Goal: Information Seeking & Learning: Learn about a topic

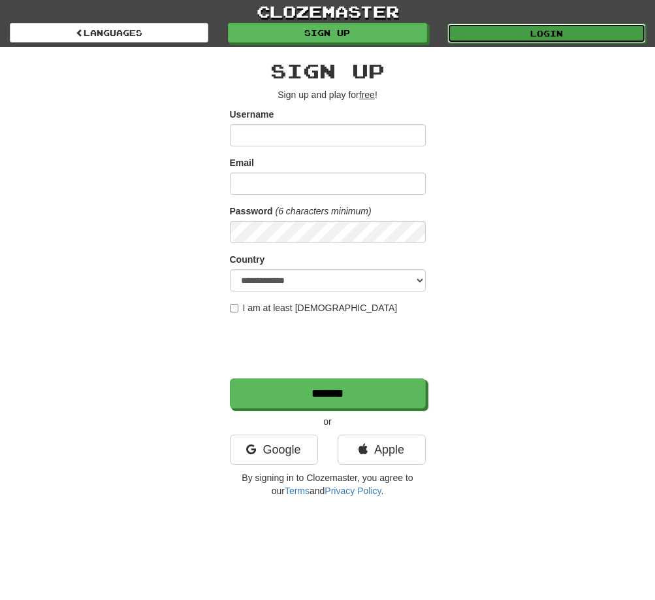
click at [521, 39] on link "Login" at bounding box center [547, 34] width 199 height 20
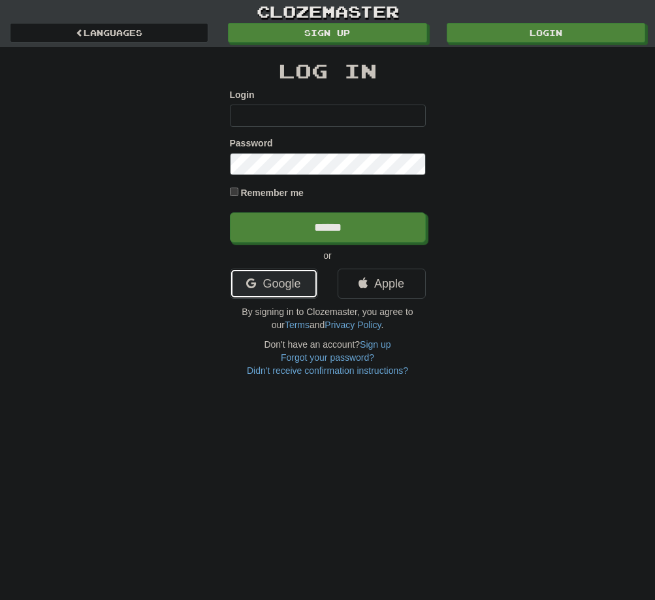
click at [272, 279] on link "Google" at bounding box center [274, 284] width 88 height 30
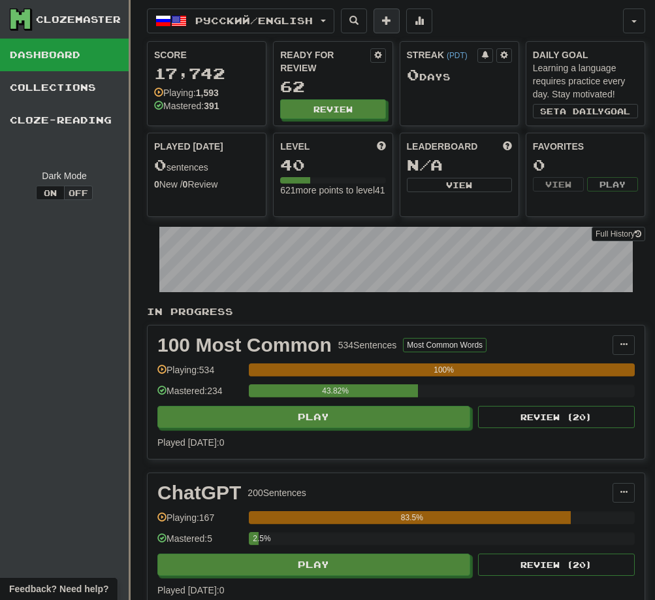
click at [391, 25] on span at bounding box center [386, 20] width 9 height 9
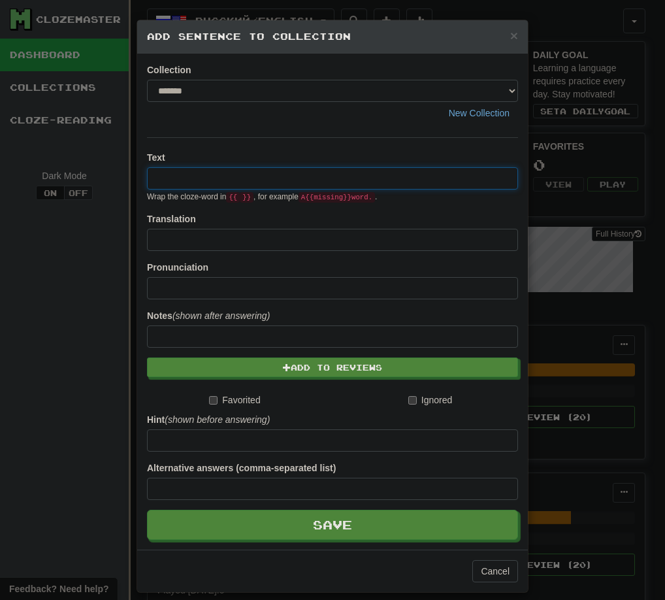
paste input "**********"
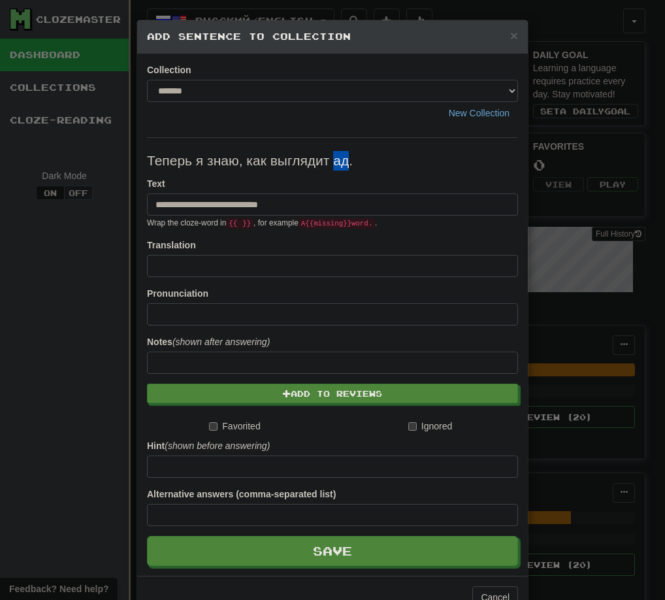
drag, startPoint x: 331, startPoint y: 161, endPoint x: 342, endPoint y: 164, distance: 11.4
click at [342, 164] on p "Теперь я знаю, как выглядит ад." at bounding box center [332, 161] width 371 height 20
type input "**********"
drag, startPoint x: 316, startPoint y: 207, endPoint x: 136, endPoint y: 198, distance: 179.9
click at [137, 198] on div "**********" at bounding box center [332, 315] width 391 height 522
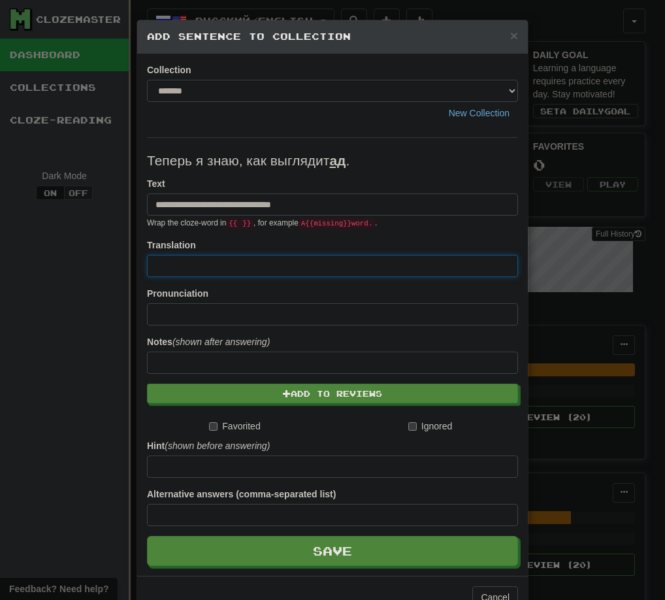
paste input "**********"
drag, startPoint x: 250, startPoint y: 264, endPoint x: 222, endPoint y: 270, distance: 28.1
click at [222, 270] on input "**********" at bounding box center [332, 266] width 371 height 22
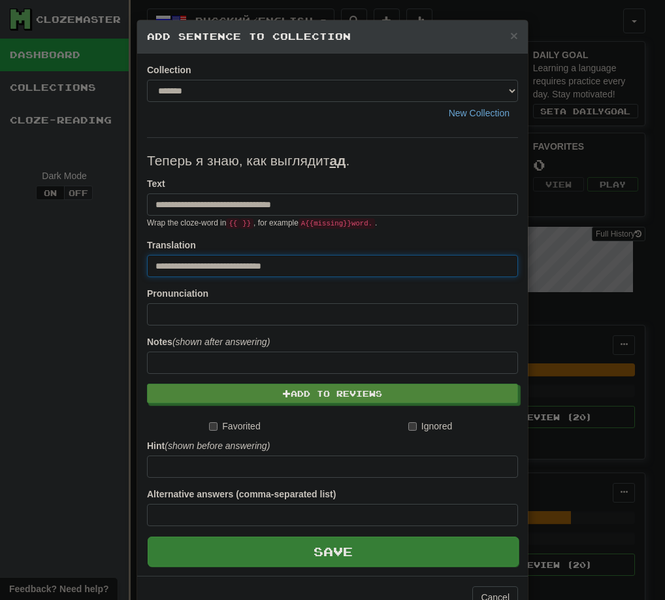
type input "**********"
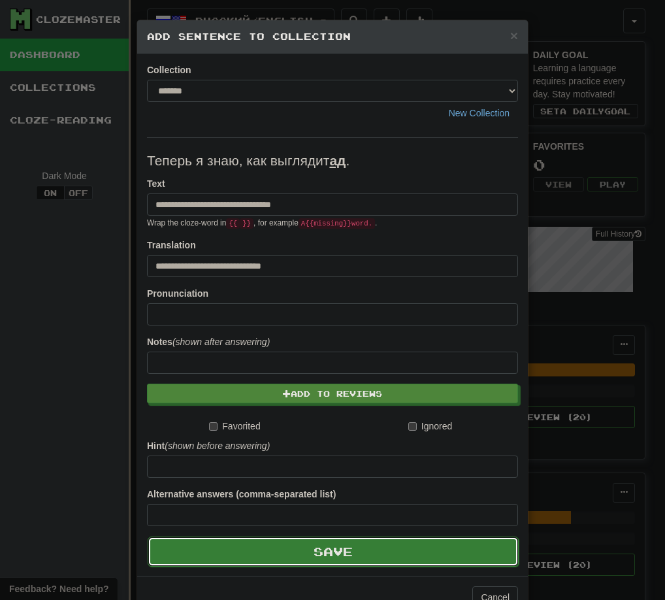
click at [281, 552] on button "Save" at bounding box center [333, 551] width 371 height 30
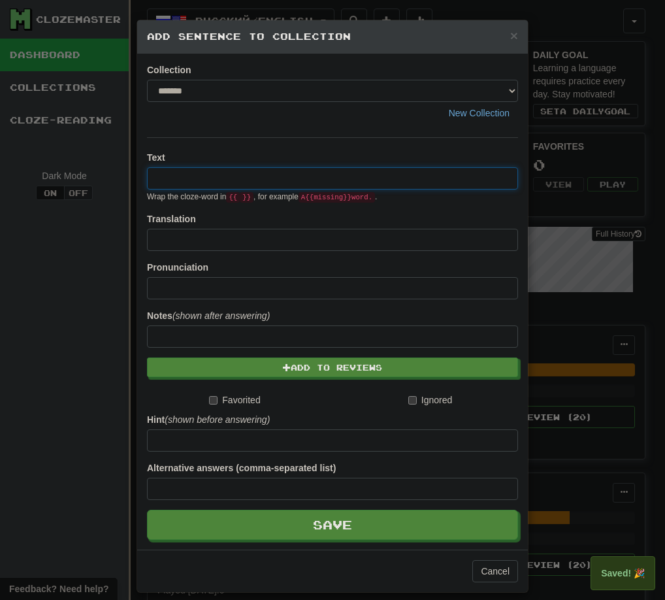
click at [61, 318] on div "× Add Sentence to Collection Collection ******* ******** New Collection Text Wr…" at bounding box center [332, 300] width 665 height 600
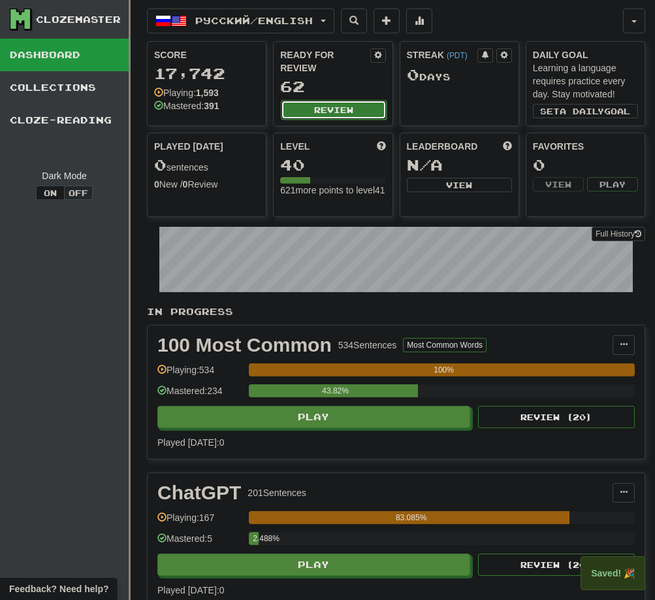
click at [322, 112] on button "Review" at bounding box center [333, 110] width 105 height 20
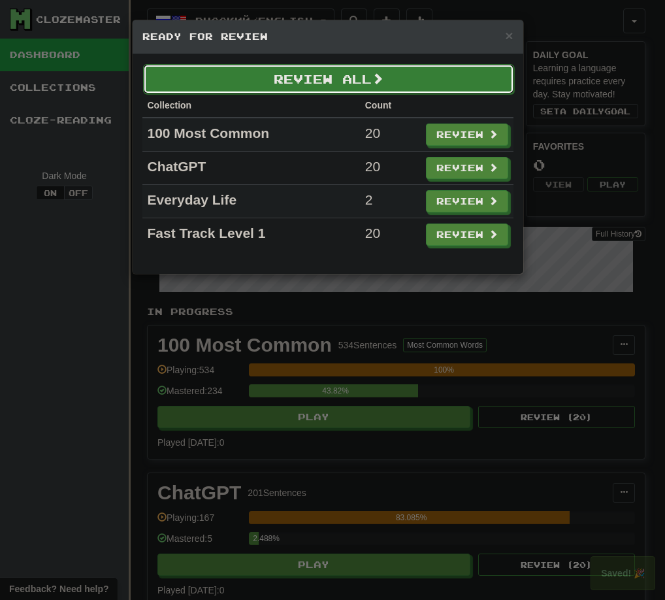
click at [452, 88] on button "Review All" at bounding box center [328, 79] width 371 height 30
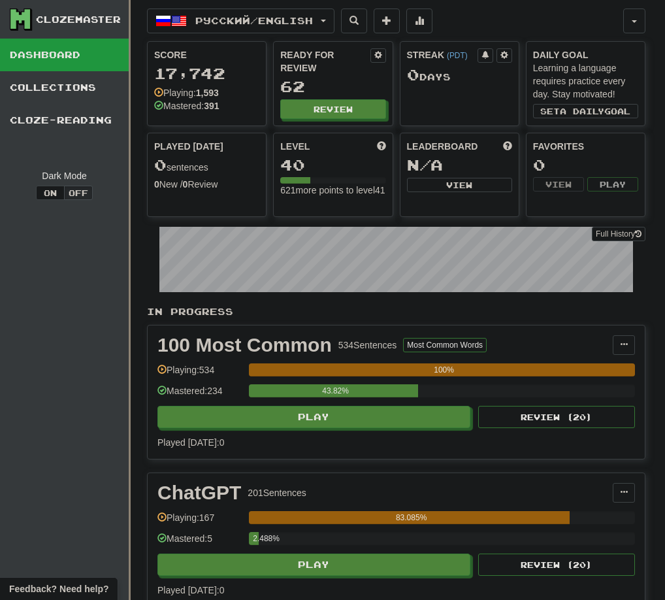
select select "**"
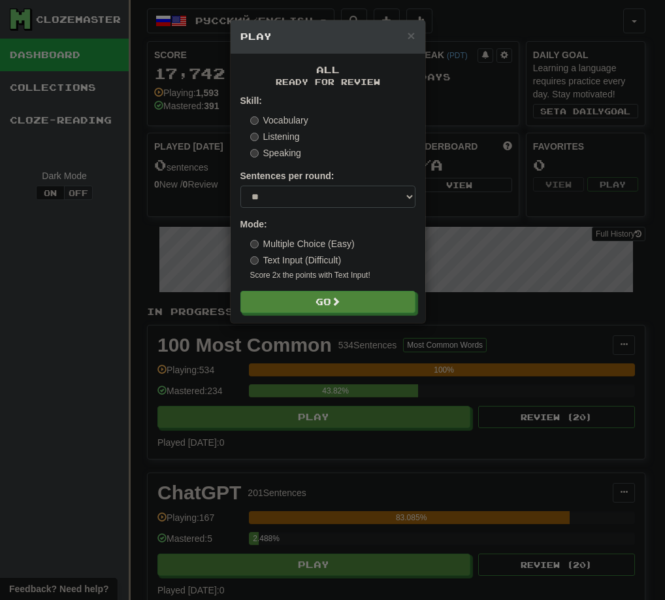
click at [101, 310] on div "× Play All Ready for Review Skill: Vocabulary Listening Speaking Sentences per …" at bounding box center [332, 300] width 665 height 600
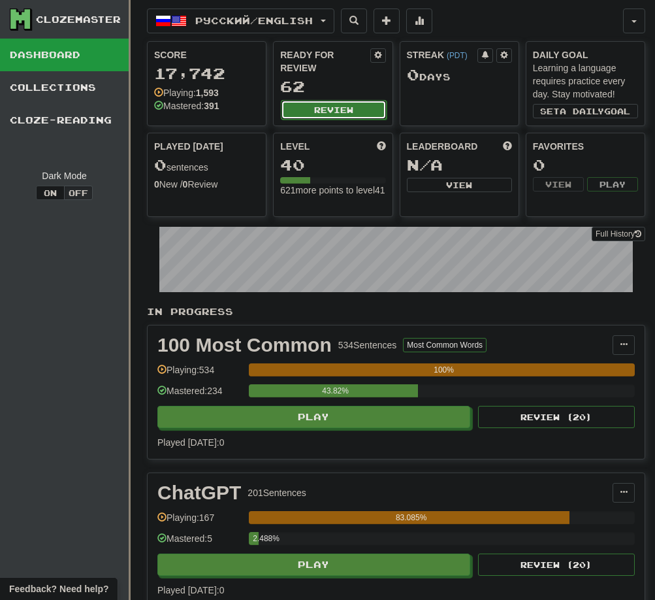
click at [326, 107] on button "Review" at bounding box center [333, 110] width 105 height 20
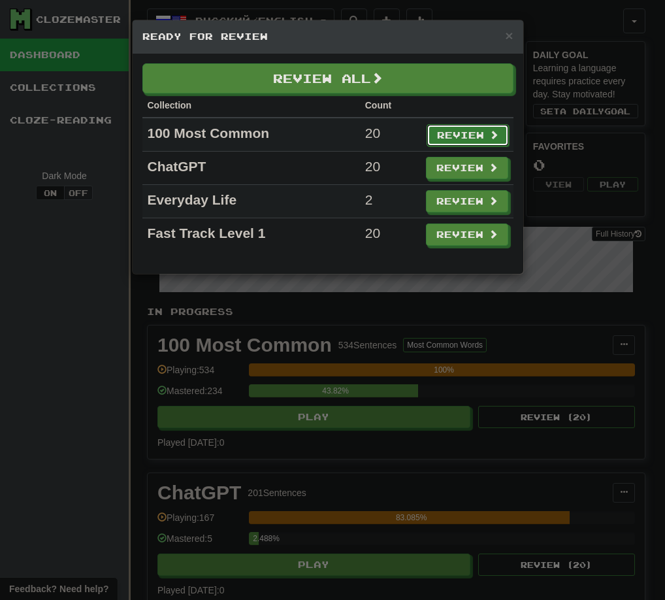
click at [450, 135] on button "Review" at bounding box center [468, 135] width 82 height 22
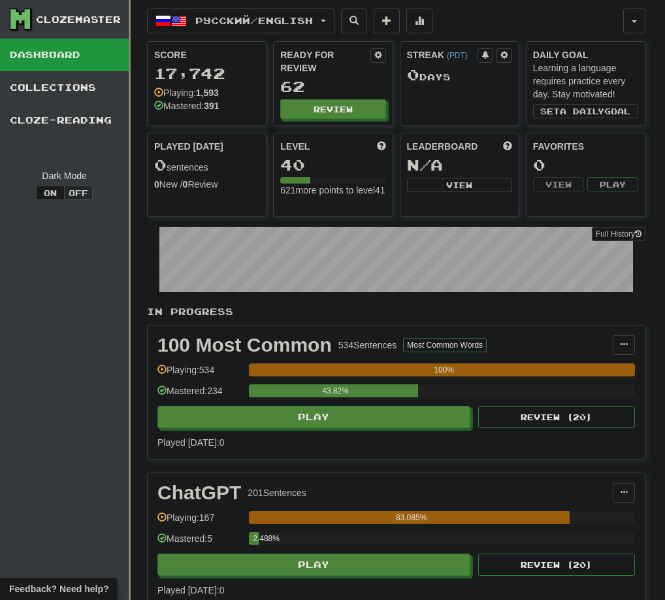
select select "**"
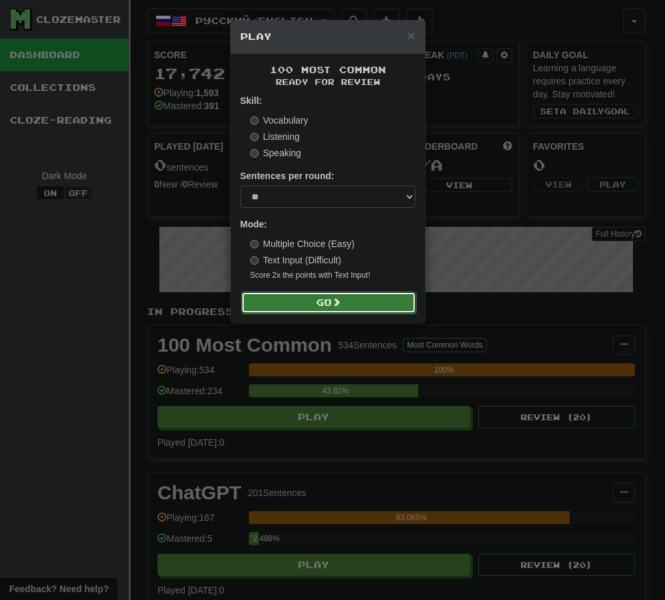
click at [380, 293] on button "Go" at bounding box center [328, 302] width 175 height 22
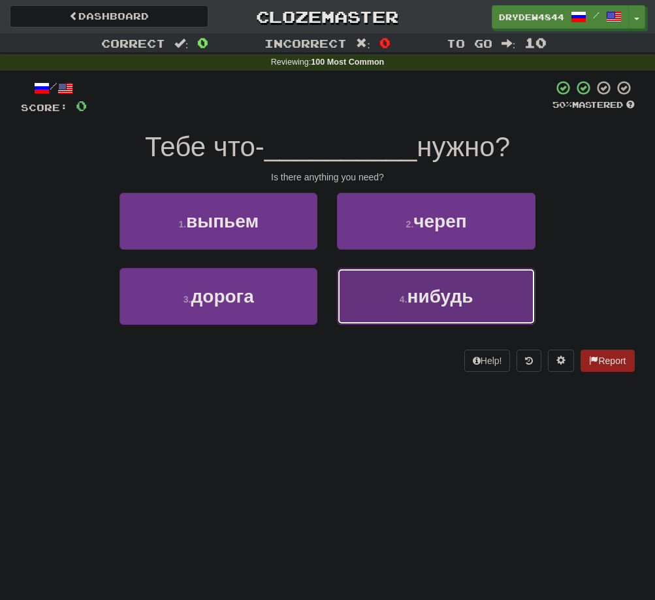
click at [474, 294] on span "нибудь" at bounding box center [441, 296] width 66 height 20
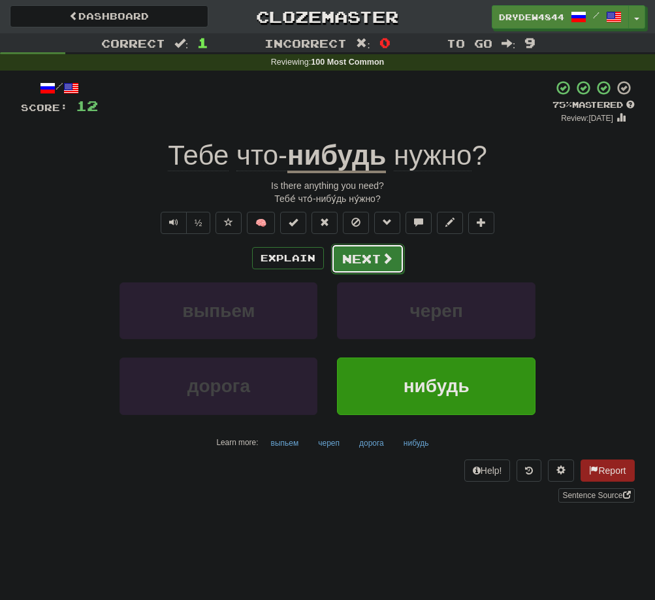
click at [358, 271] on button "Next" at bounding box center [367, 259] width 73 height 30
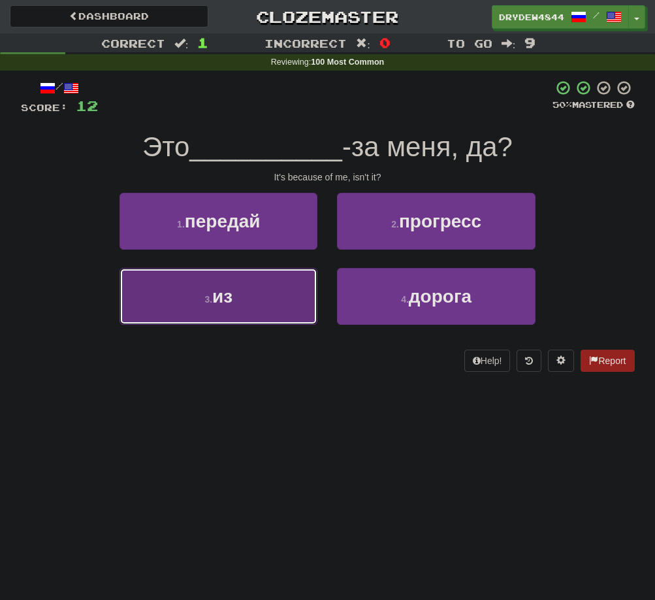
click at [223, 295] on span "из" at bounding box center [222, 296] width 20 height 20
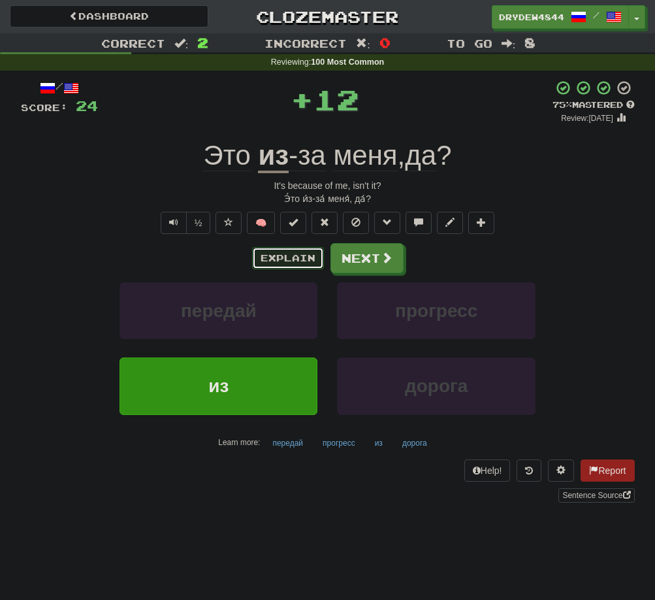
click at [293, 252] on button "Explain" at bounding box center [288, 258] width 72 height 22
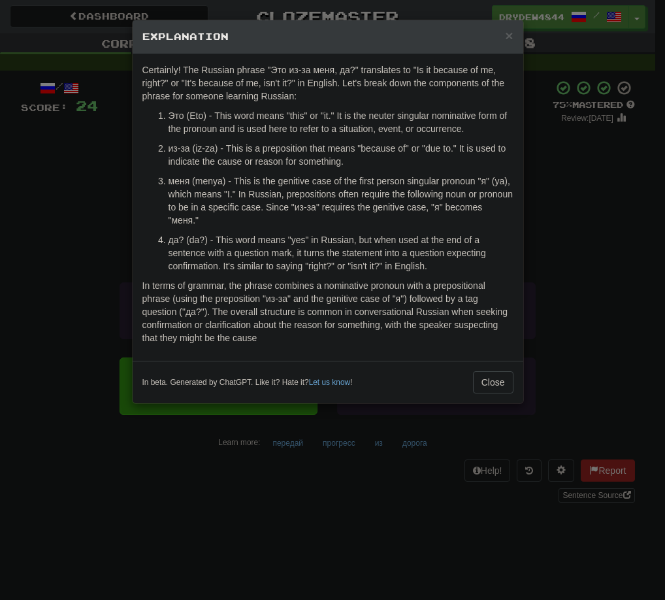
click at [46, 215] on div "× Explanation Certainly! The Russian phrase "Это из-за меня, да?" translates to…" at bounding box center [332, 300] width 665 height 600
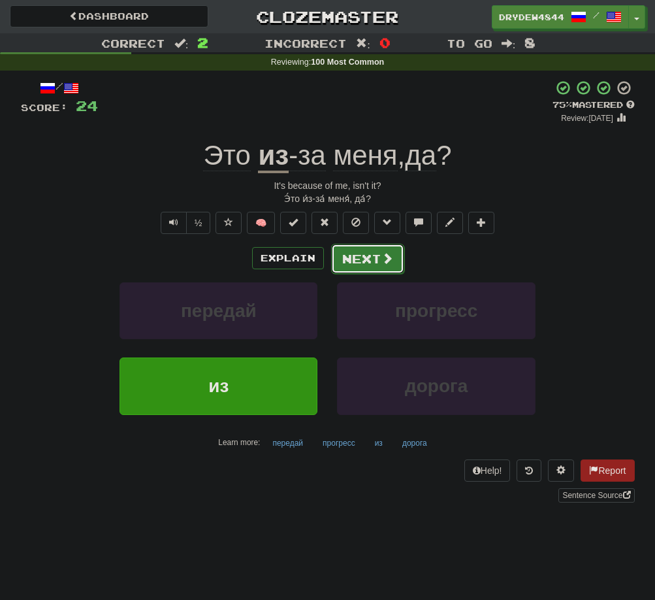
click at [345, 255] on button "Next" at bounding box center [367, 259] width 73 height 30
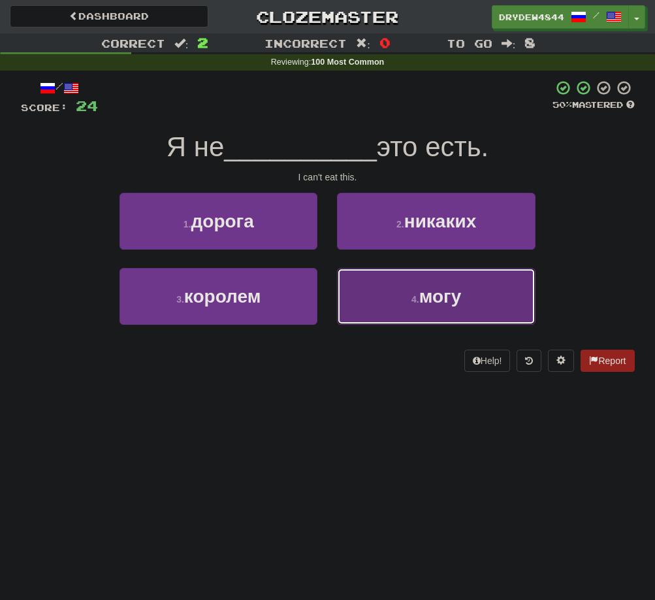
click at [412, 299] on small "4 ." at bounding box center [416, 299] width 8 height 10
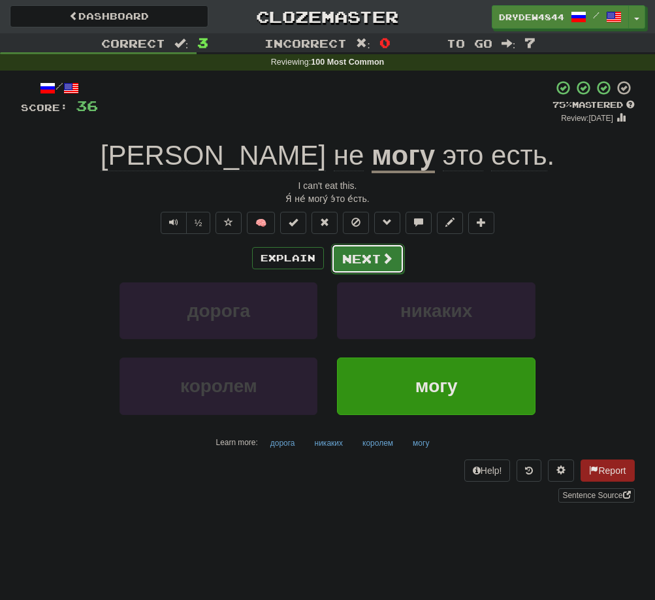
click at [346, 257] on button "Next" at bounding box center [367, 259] width 73 height 30
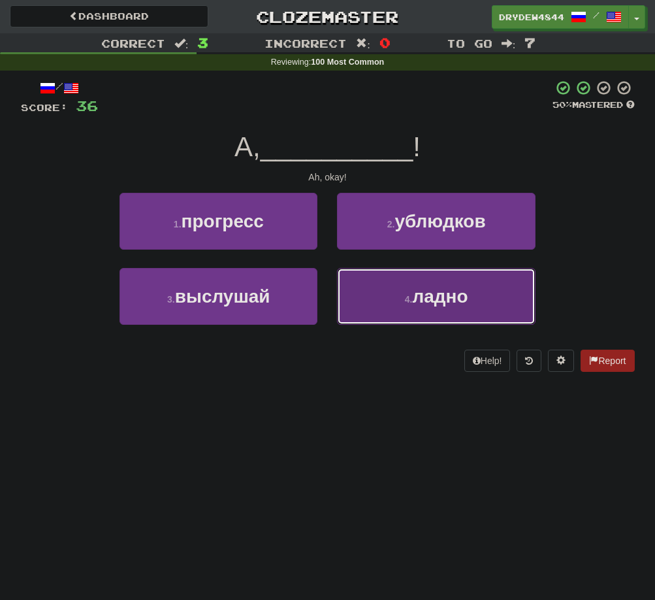
click at [416, 319] on button "4 . ладно" at bounding box center [436, 296] width 198 height 57
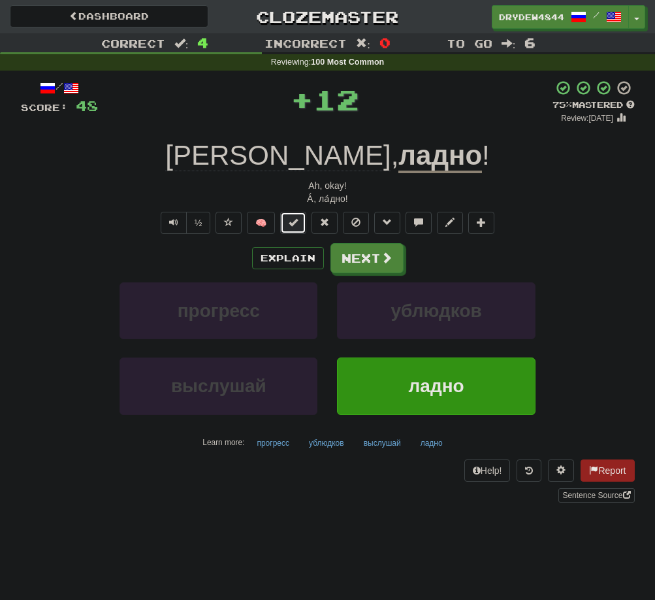
click at [284, 226] on button at bounding box center [293, 223] width 26 height 22
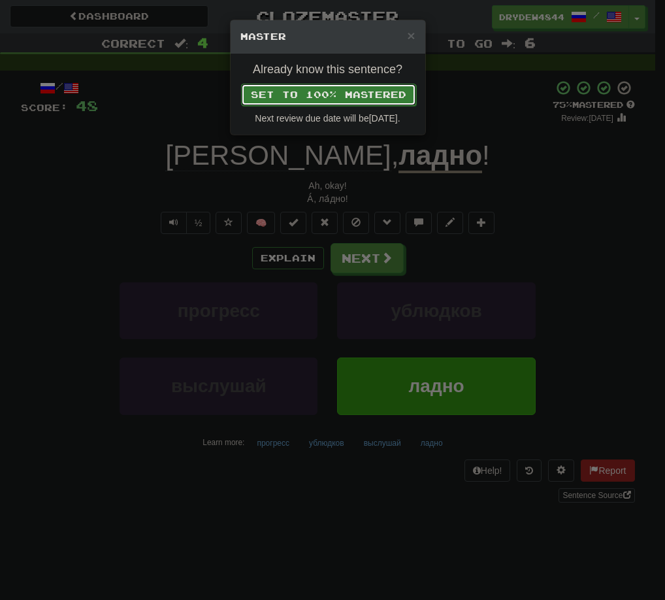
click at [361, 87] on button "Set to 100% Mastered" at bounding box center [328, 95] width 175 height 22
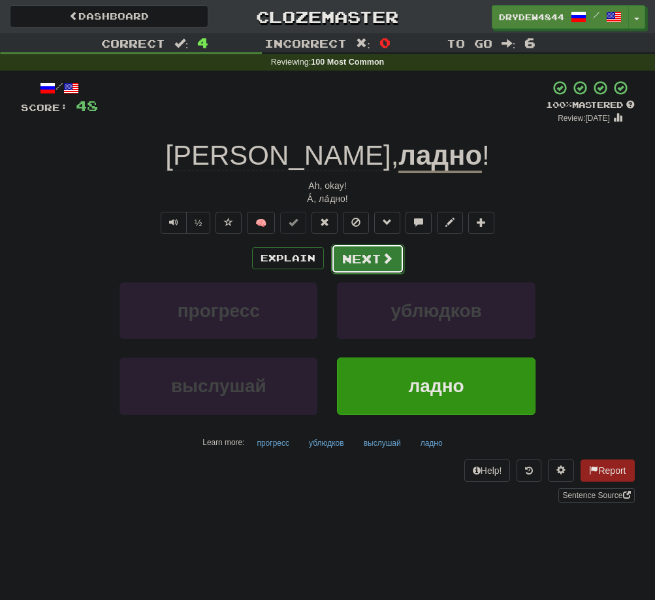
click at [355, 251] on button "Next" at bounding box center [367, 259] width 73 height 30
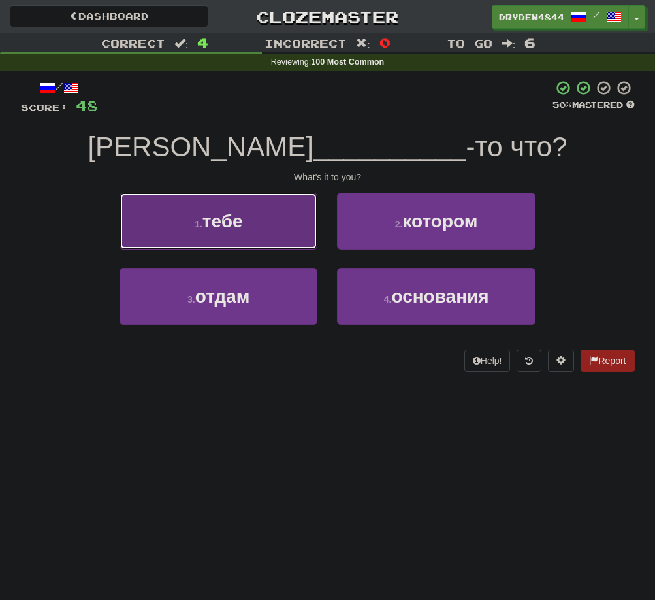
click at [248, 226] on button "1 . тебе" at bounding box center [219, 221] width 198 height 57
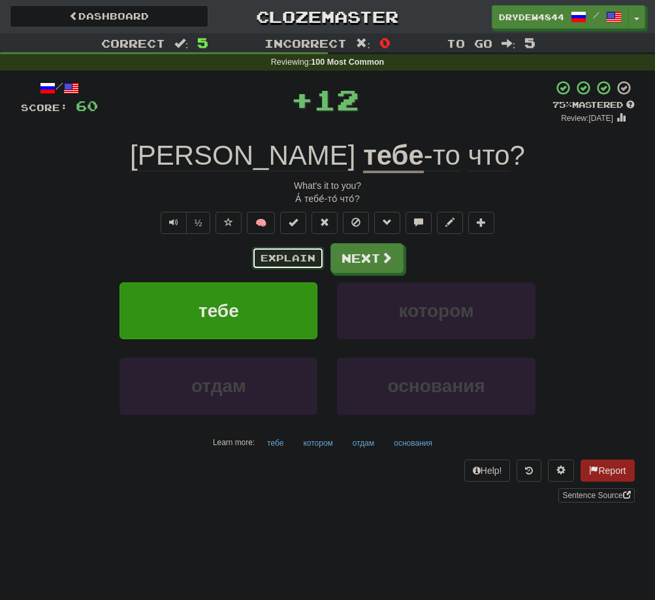
click at [304, 260] on button "Explain" at bounding box center [288, 258] width 72 height 22
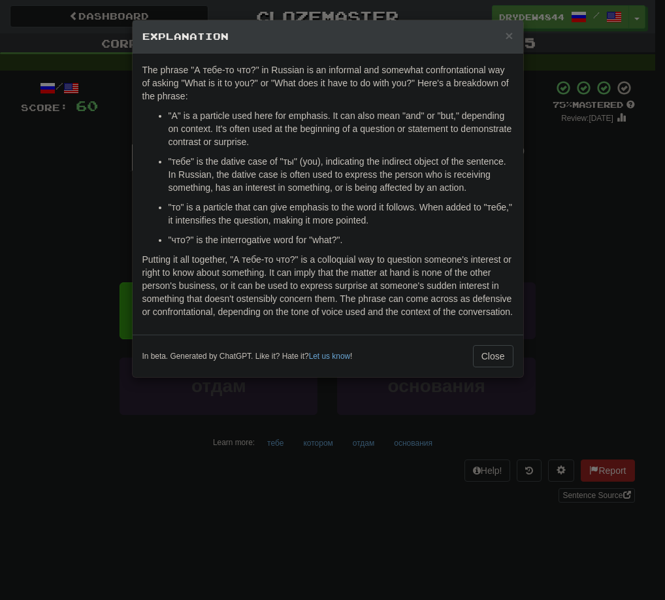
click at [332, 78] on p "The phrase "А тебе-то что?" in Russian is an informal and somewhat confrontatio…" at bounding box center [327, 82] width 371 height 39
drag, startPoint x: 183, startPoint y: 114, endPoint x: 354, endPoint y: 119, distance: 171.2
click at [354, 119] on p ""А" is a particle used here for emphasis. It can also mean "and" or "but," depe…" at bounding box center [341, 128] width 345 height 39
click at [357, 141] on p ""А" is a particle used here for emphasis. It can also mean "and" or "but," depe…" at bounding box center [341, 128] width 345 height 39
drag, startPoint x: 340, startPoint y: 119, endPoint x: 434, endPoint y: 119, distance: 94.1
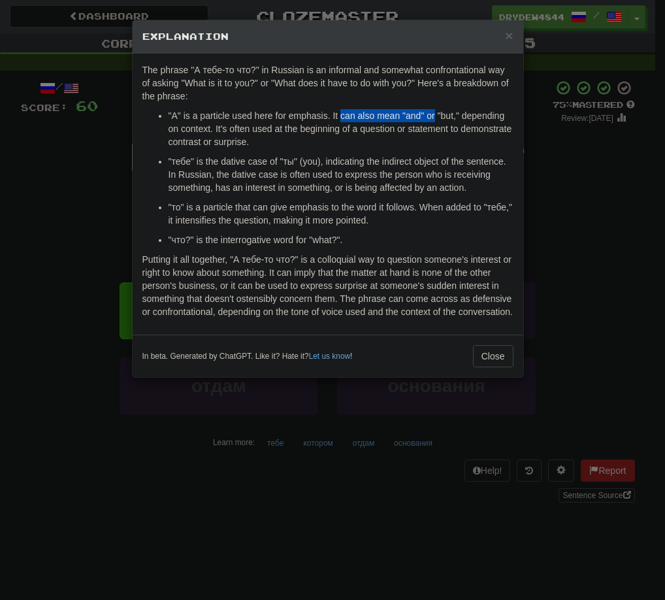
click at [434, 119] on p ""А" is a particle used here for emphasis. It can also mean "and" or "but," depe…" at bounding box center [341, 128] width 345 height 39
click at [434, 140] on p ""А" is a particle used here for emphasis. It can also mean "and" or "but," depe…" at bounding box center [341, 128] width 345 height 39
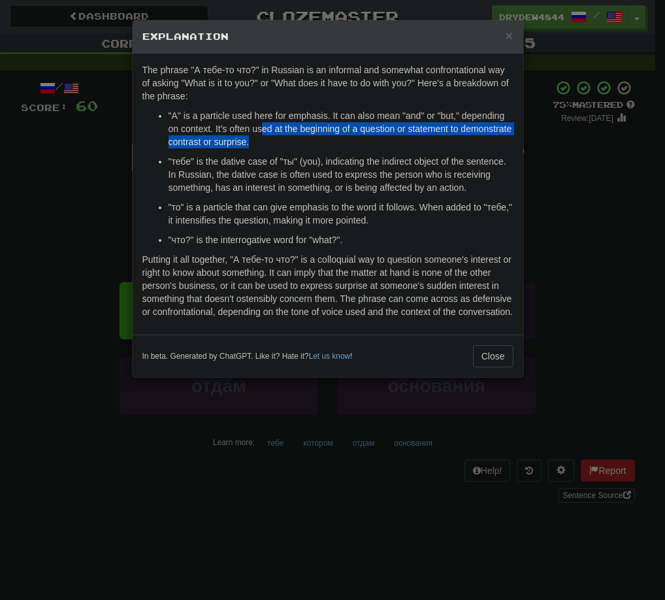
drag, startPoint x: 264, startPoint y: 132, endPoint x: 412, endPoint y: 137, distance: 148.4
click at [412, 137] on p ""А" is a particle used here for emphasis. It can also mean "and" or "but," depe…" at bounding box center [341, 128] width 345 height 39
click at [412, 141] on p ""А" is a particle used here for emphasis. It can also mean "and" or "but," depe…" at bounding box center [341, 128] width 345 height 39
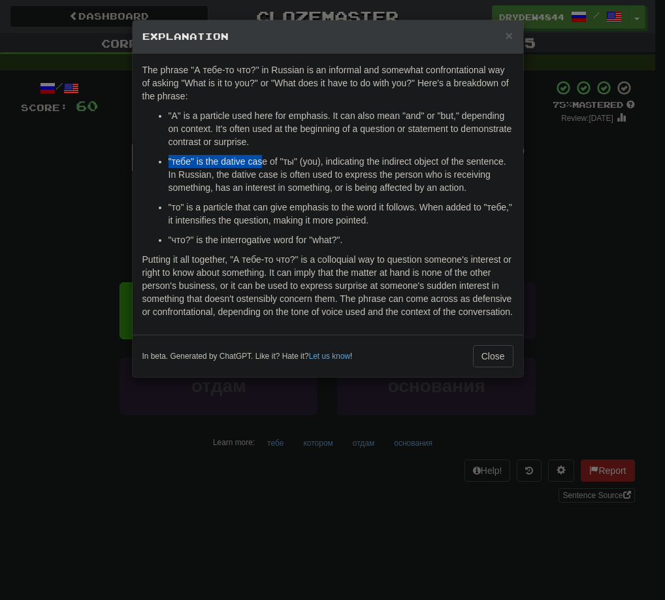
drag, startPoint x: 169, startPoint y: 159, endPoint x: 261, endPoint y: 159, distance: 92.8
click at [261, 159] on p ""тебе" is the dative case of "ты" (you), indicating the indirect object of the …" at bounding box center [341, 174] width 345 height 39
click at [369, 172] on p ""тебе" is the dative case of "ты" (you), indicating the indirect object of the …" at bounding box center [341, 174] width 345 height 39
click at [348, 260] on p "Putting it all together, "А тебе-то что?" is a colloquial way to question someo…" at bounding box center [327, 285] width 371 height 65
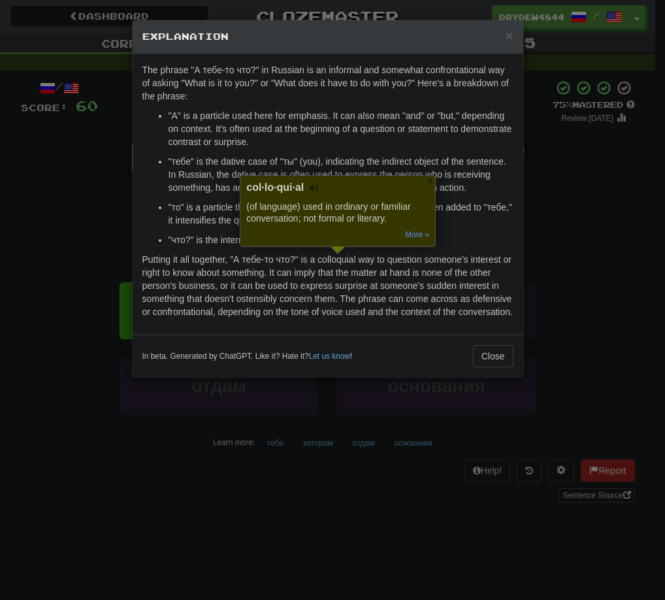
click at [487, 236] on p ""что?" is the interrogative word for "what?"." at bounding box center [341, 239] width 345 height 13
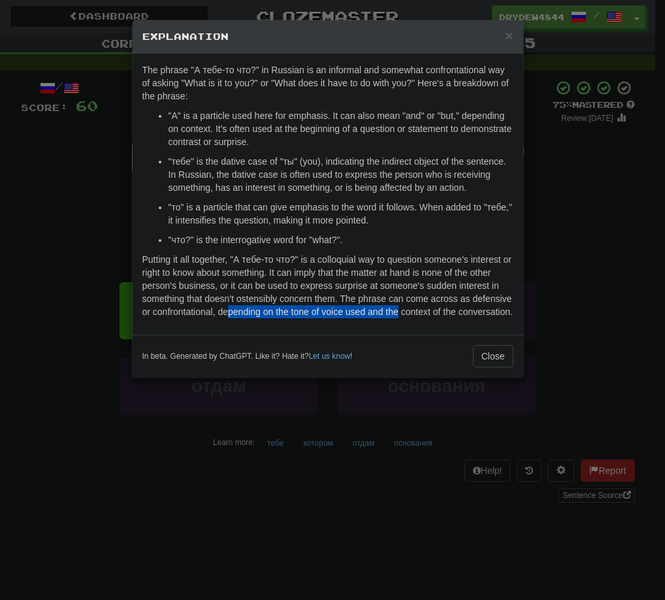
drag, startPoint x: 229, startPoint y: 316, endPoint x: 396, endPoint y: 318, distance: 166.6
click at [396, 318] on div "The phrase "А тебе-то что?" in Russian is an informal and somewhat confrontatio…" at bounding box center [328, 194] width 391 height 281
click at [408, 337] on div "In beta. Generated by ChatGPT. Like it? Hate it? Let us know ! Close" at bounding box center [328, 355] width 391 height 42
click at [442, 310] on p "Putting it all together, "А тебе-то что?" is a colloquial way to question someo…" at bounding box center [327, 285] width 371 height 65
click at [492, 355] on button "Close" at bounding box center [493, 356] width 41 height 22
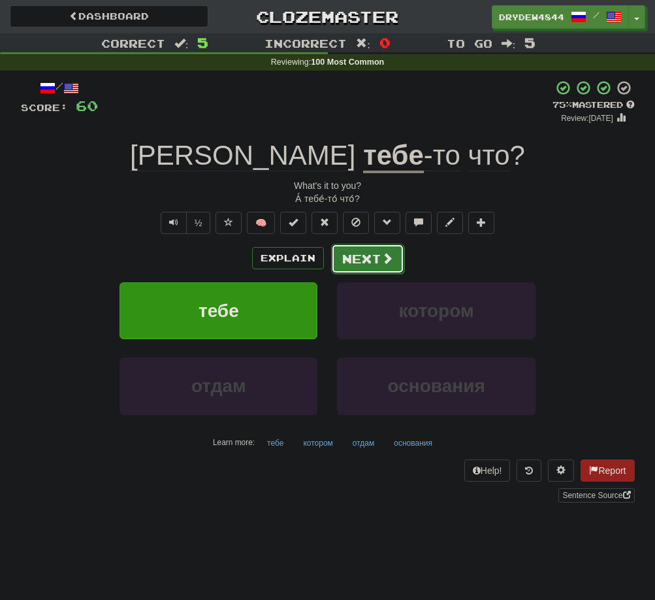
click at [376, 267] on button "Next" at bounding box center [367, 259] width 73 height 30
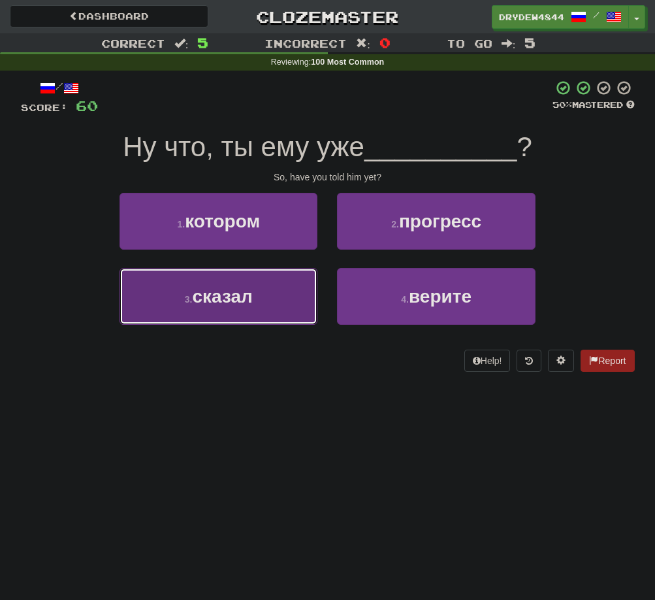
click at [257, 289] on button "3 . сказал" at bounding box center [219, 296] width 198 height 57
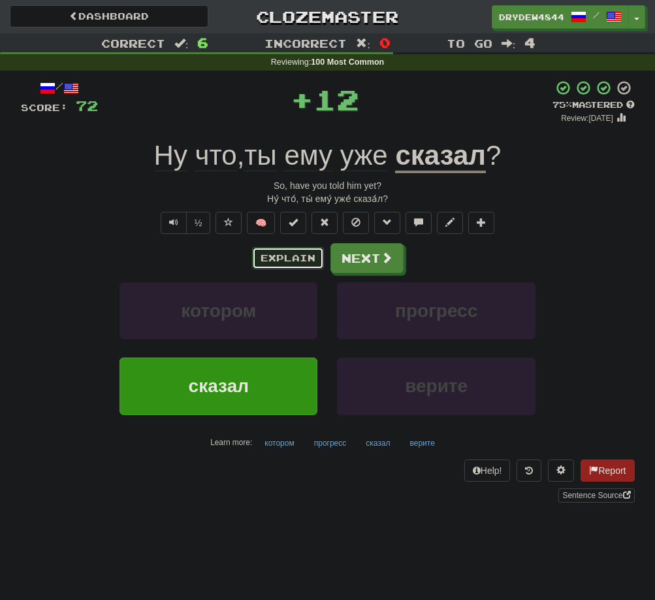
click at [280, 255] on button "Explain" at bounding box center [288, 258] width 72 height 22
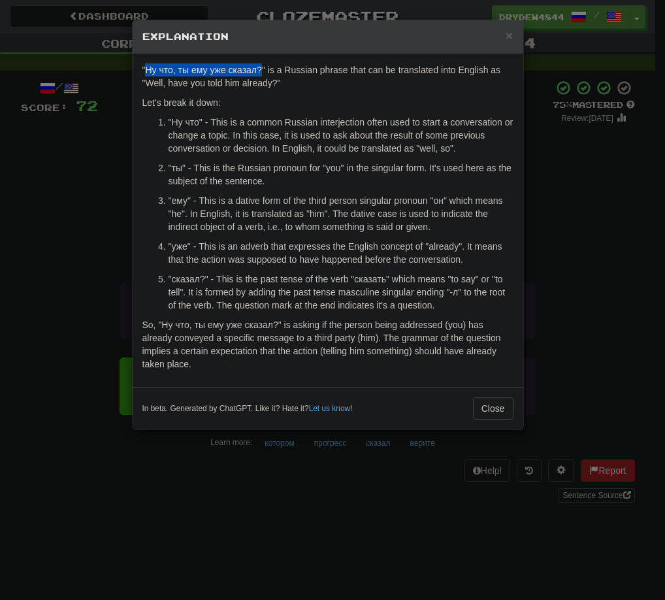
drag, startPoint x: 146, startPoint y: 71, endPoint x: 260, endPoint y: 71, distance: 114.3
click at [260, 71] on p ""Ну что, ты ему уже сказал?" is a Russian phrase that can be translated into En…" at bounding box center [327, 76] width 371 height 26
copy p "Ну что, ты ему уже сказал?"
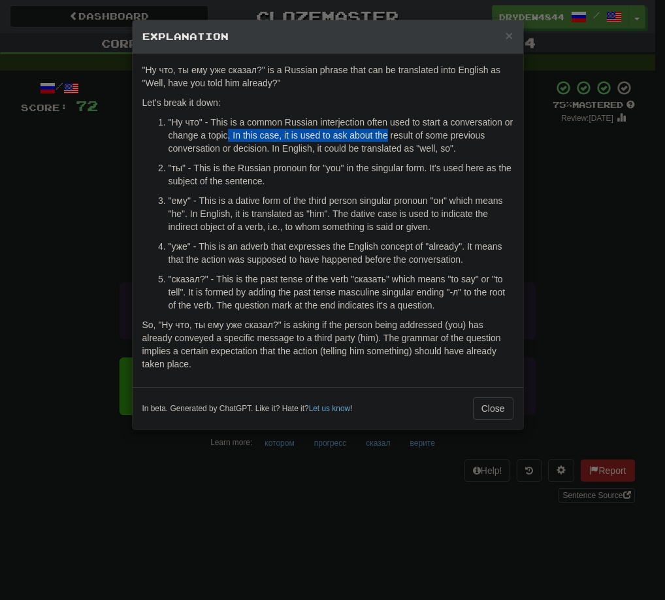
drag, startPoint x: 229, startPoint y: 134, endPoint x: 388, endPoint y: 134, distance: 159.4
click at [388, 134] on p ""Ну что" - This is a common Russian interjection often used to start a conversa…" at bounding box center [341, 135] width 345 height 39
click at [354, 170] on p ""ты" - This is the Russian pronoun for "you" in the singular form. It's used he…" at bounding box center [341, 174] width 345 height 26
drag, startPoint x: 171, startPoint y: 123, endPoint x: 198, endPoint y: 122, distance: 26.8
click at [198, 122] on p ""Ну что" - This is a common Russian interjection often used to start a conversa…" at bounding box center [341, 135] width 345 height 39
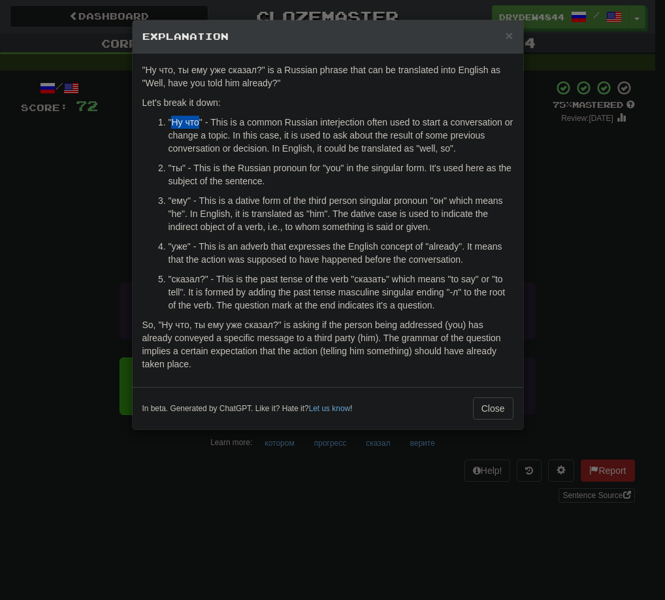
click at [275, 112] on div ""Ну что, ты ему уже сказал?" is a Russian phrase that can be translated into En…" at bounding box center [328, 220] width 391 height 333
click at [71, 238] on div "× Explanation "Ну что, ты ему уже сказал?" is a Russian phrase that can be tran…" at bounding box center [332, 300] width 665 height 600
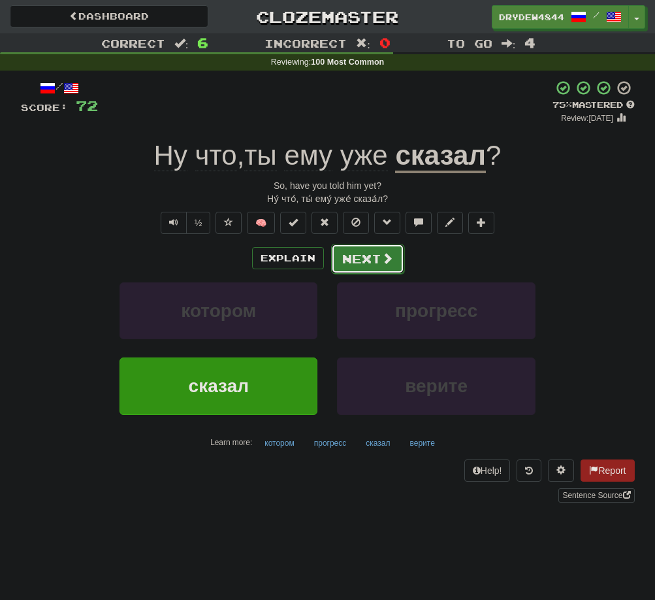
click at [399, 271] on button "Next" at bounding box center [367, 259] width 73 height 30
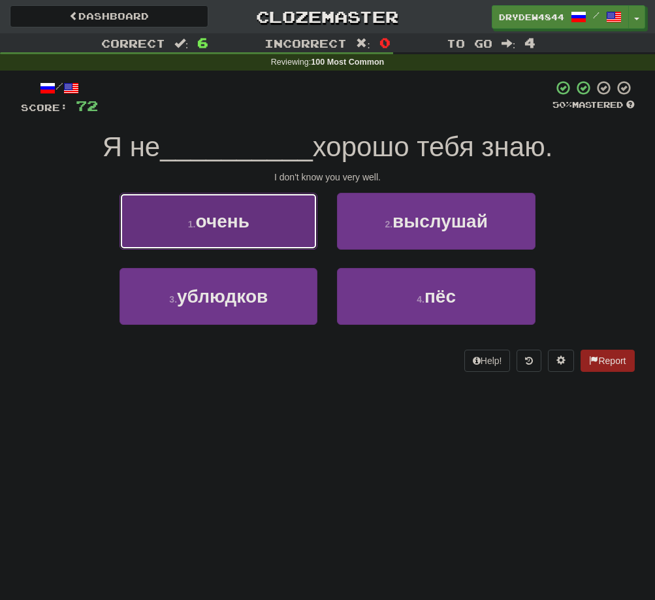
click at [189, 220] on small "1 ." at bounding box center [192, 224] width 8 height 10
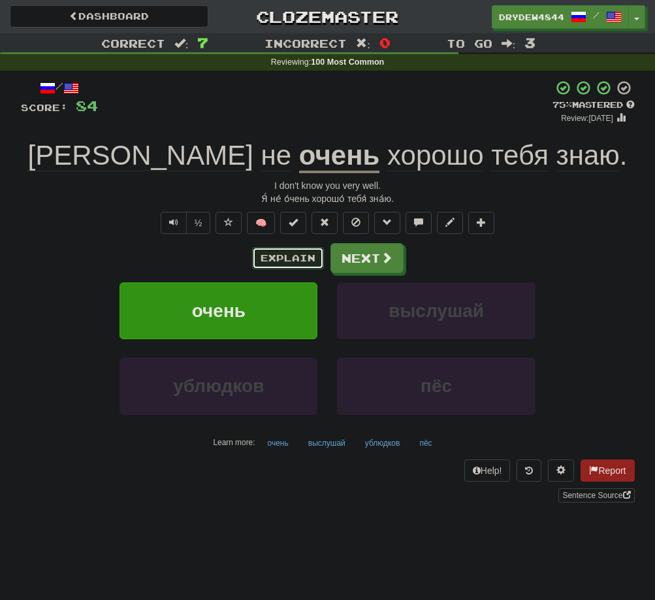
click at [284, 259] on button "Explain" at bounding box center [288, 258] width 72 height 22
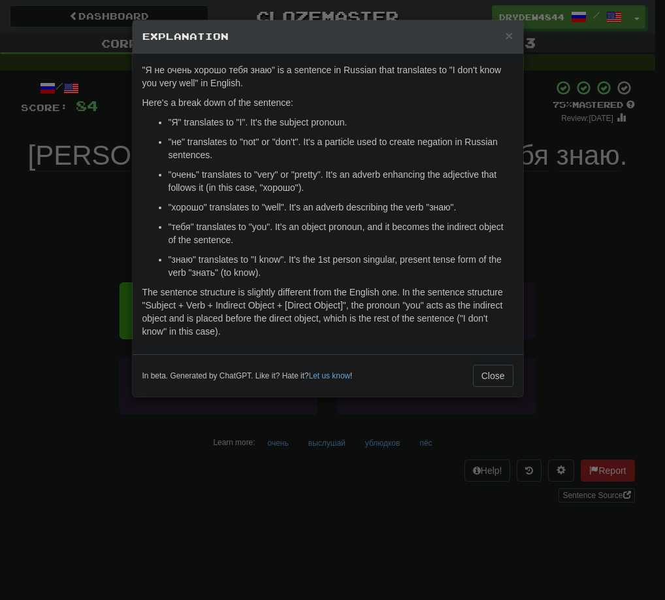
click at [74, 259] on div "× Explanation "Я не очень хорошо тебя знаю" is a sentence in Russian that trans…" at bounding box center [332, 300] width 665 height 600
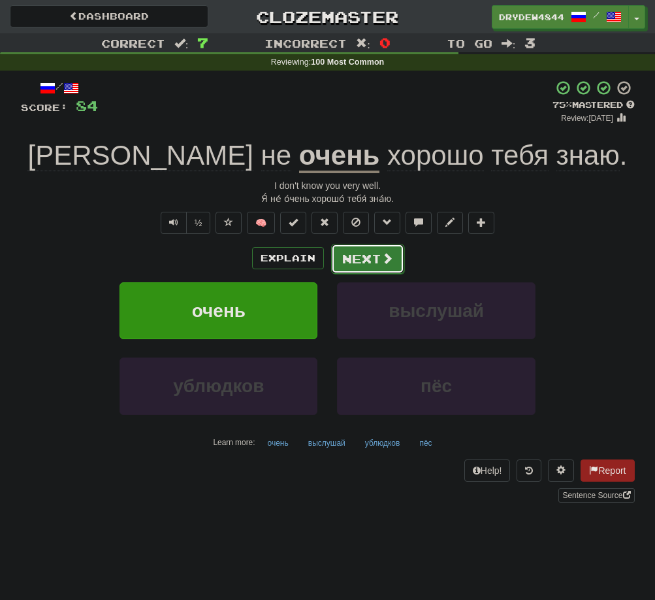
click at [379, 257] on button "Next" at bounding box center [367, 259] width 73 height 30
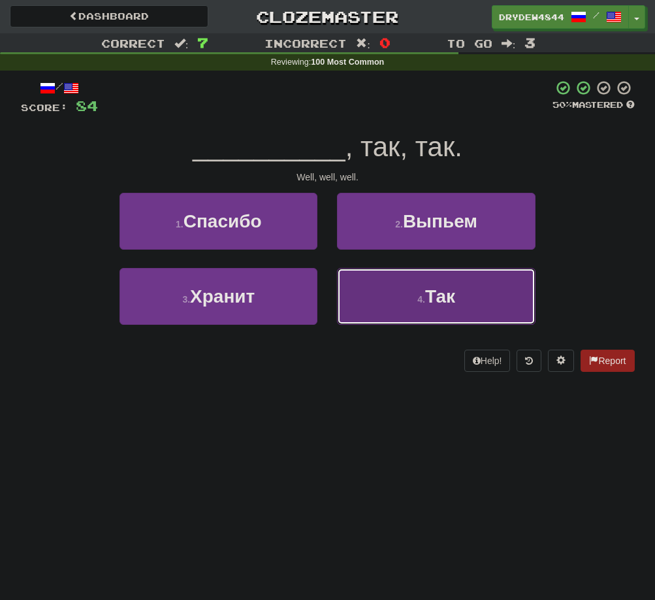
click at [385, 297] on button "4 . Так" at bounding box center [436, 296] width 198 height 57
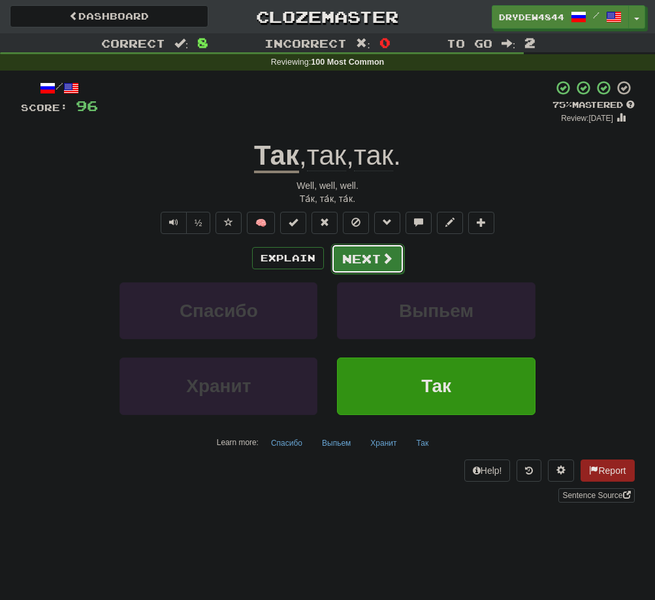
click at [366, 255] on button "Next" at bounding box center [367, 259] width 73 height 30
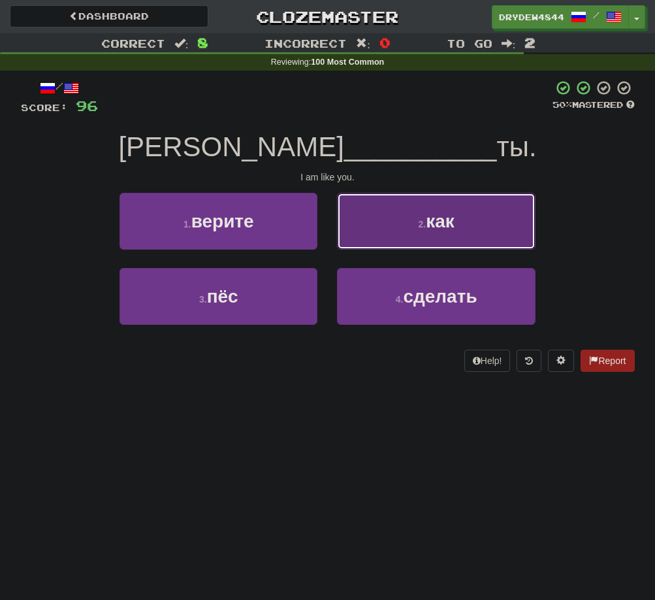
click at [412, 221] on button "2 . как" at bounding box center [436, 221] width 198 height 57
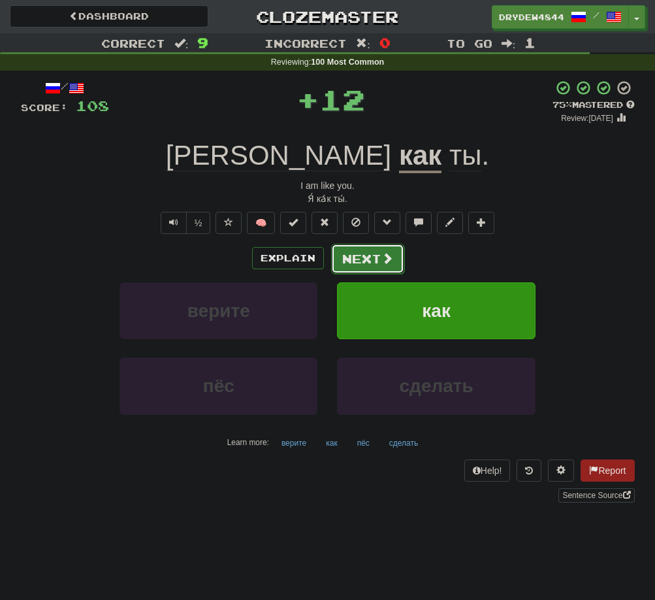
click at [359, 261] on button "Next" at bounding box center [367, 259] width 73 height 30
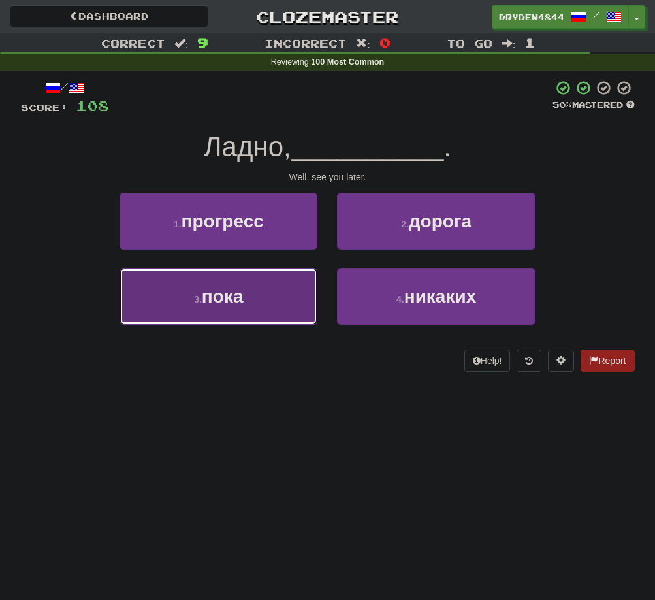
click at [179, 295] on button "3 . пока" at bounding box center [219, 296] width 198 height 57
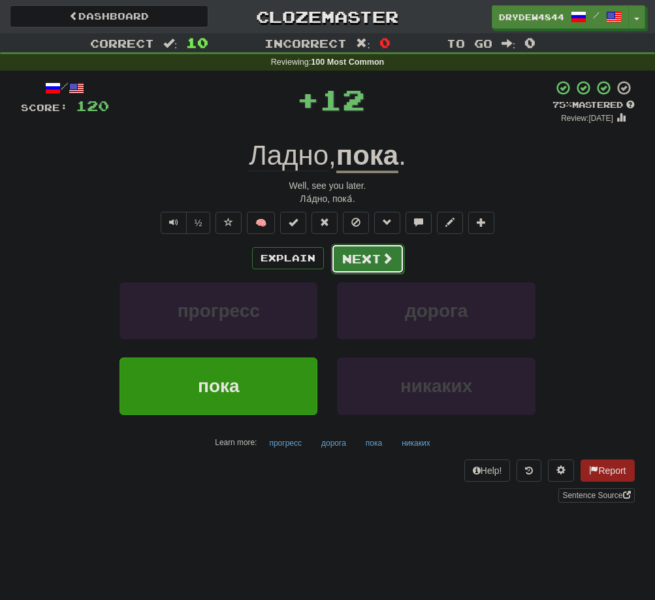
click at [372, 260] on button "Next" at bounding box center [367, 259] width 73 height 30
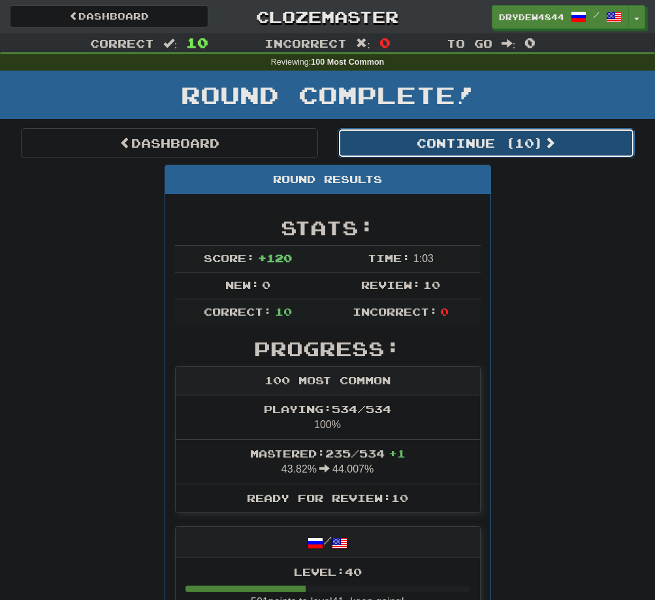
click at [501, 144] on button "Continue ( 10 )" at bounding box center [486, 143] width 297 height 30
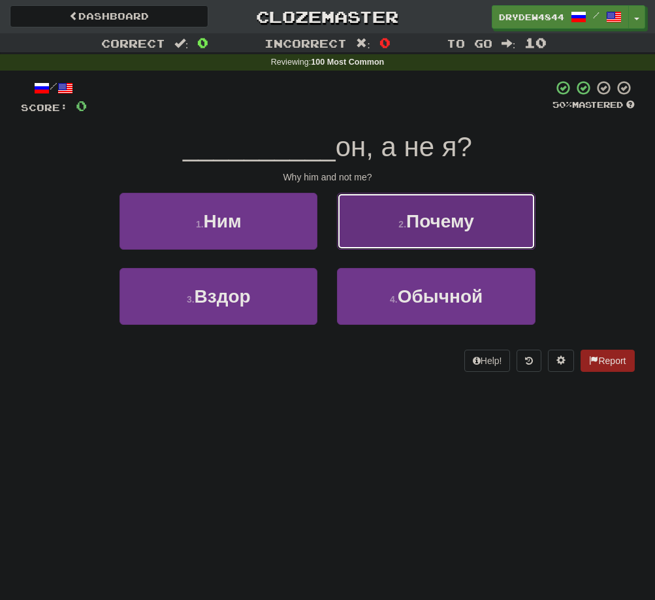
click at [357, 214] on button "2 . Почему" at bounding box center [436, 221] width 198 height 57
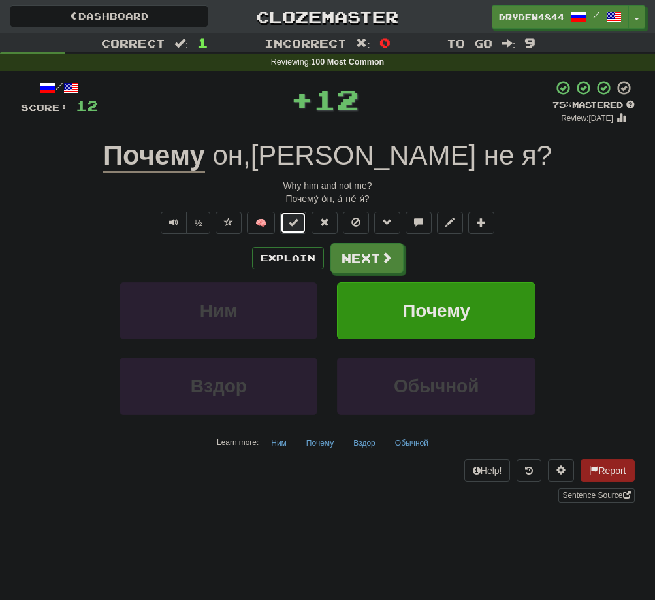
click at [297, 229] on button at bounding box center [293, 223] width 26 height 22
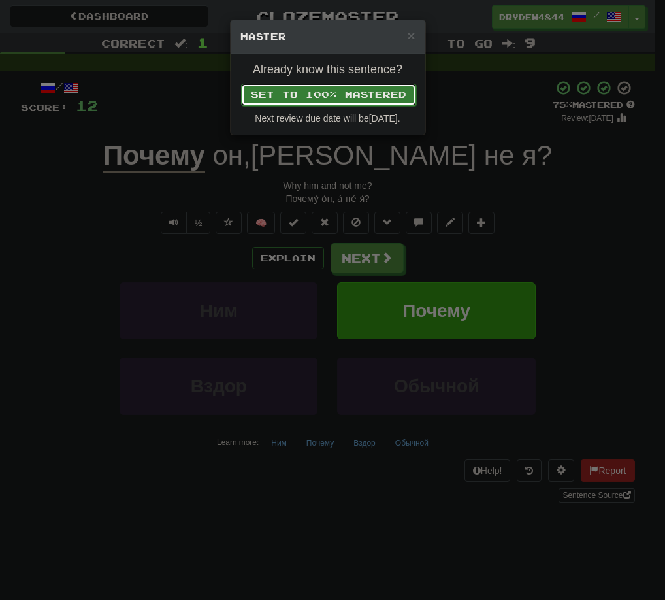
click at [379, 103] on button "Set to 100% Mastered" at bounding box center [328, 95] width 175 height 22
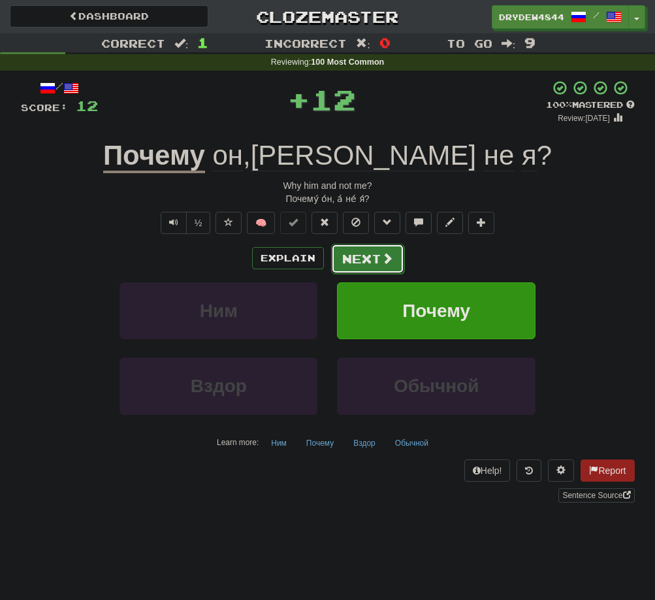
click at [376, 253] on button "Next" at bounding box center [367, 259] width 73 height 30
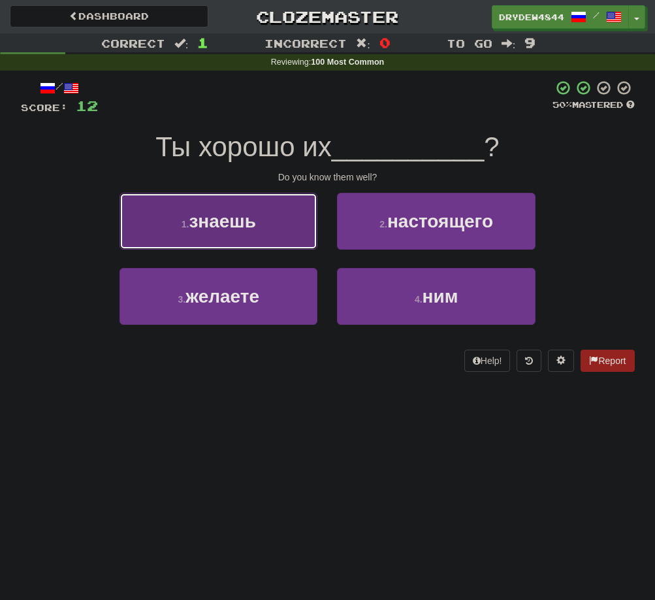
click at [250, 223] on span "знаешь" at bounding box center [222, 221] width 67 height 20
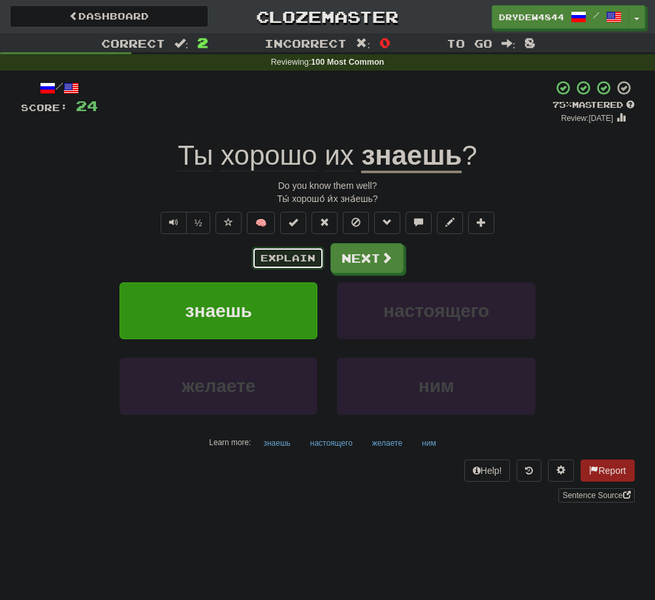
click at [280, 251] on button "Explain" at bounding box center [288, 258] width 72 height 22
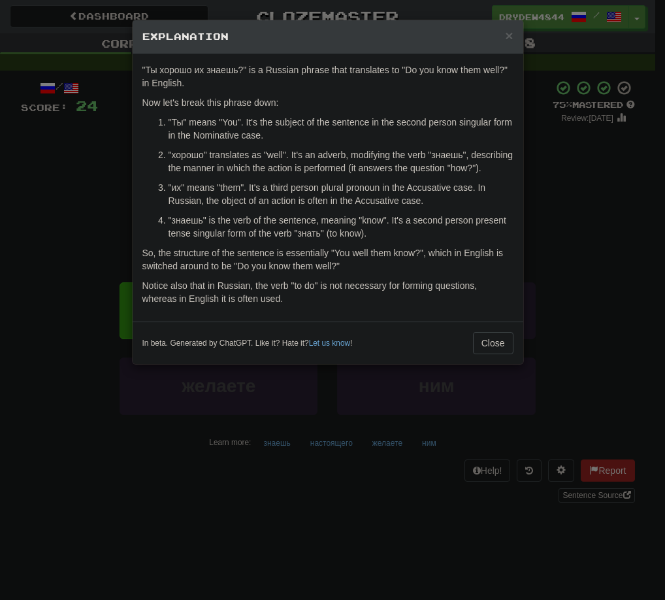
click at [53, 183] on div "× Explanation "Ты хорошо их знаешь?" is a Russian phrase that translates to "Do…" at bounding box center [332, 300] width 665 height 600
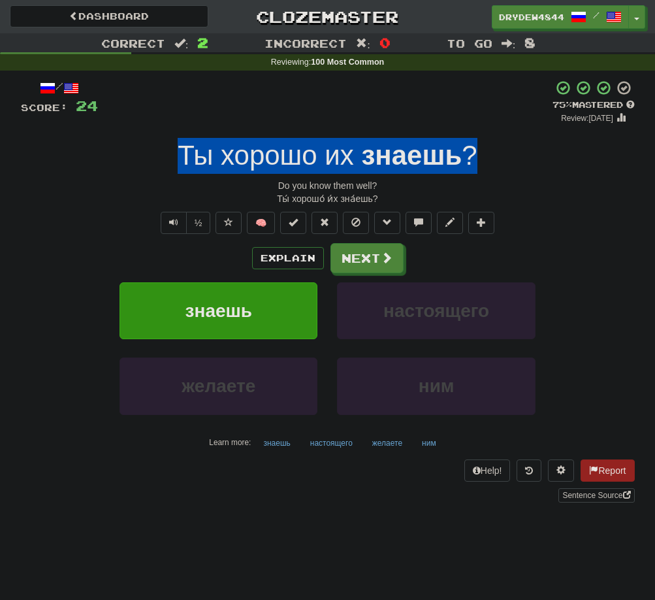
drag, startPoint x: 199, startPoint y: 151, endPoint x: 477, endPoint y: 151, distance: 277.7
click at [477, 151] on div "Ты хорошо их знаешь ?" at bounding box center [328, 156] width 614 height 36
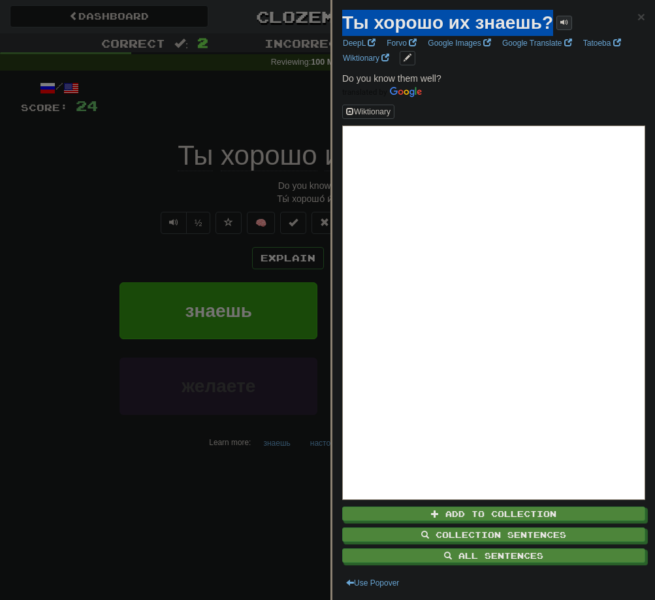
drag, startPoint x: 345, startPoint y: 18, endPoint x: 569, endPoint y: 26, distance: 224.2
click at [569, 26] on div "Ты хорошо их знаешь?" at bounding box center [457, 23] width 230 height 26
copy div "Ты хорошо их знаешь?"
click at [62, 221] on div at bounding box center [327, 300] width 655 height 600
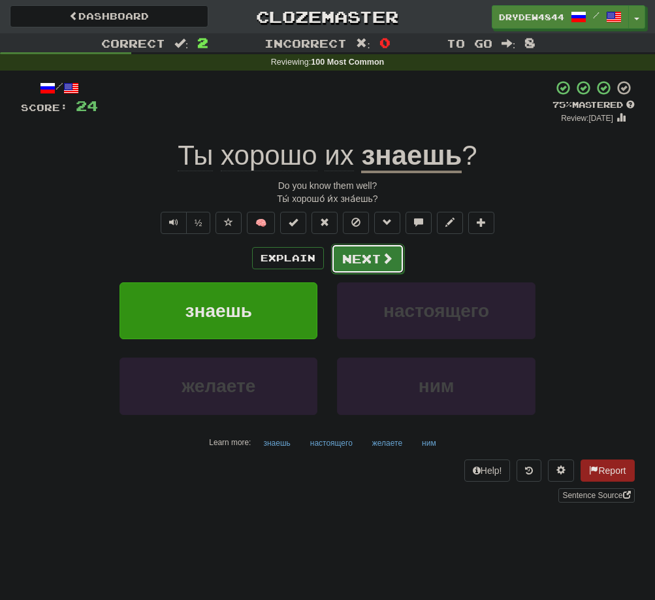
click at [351, 252] on button "Next" at bounding box center [367, 259] width 73 height 30
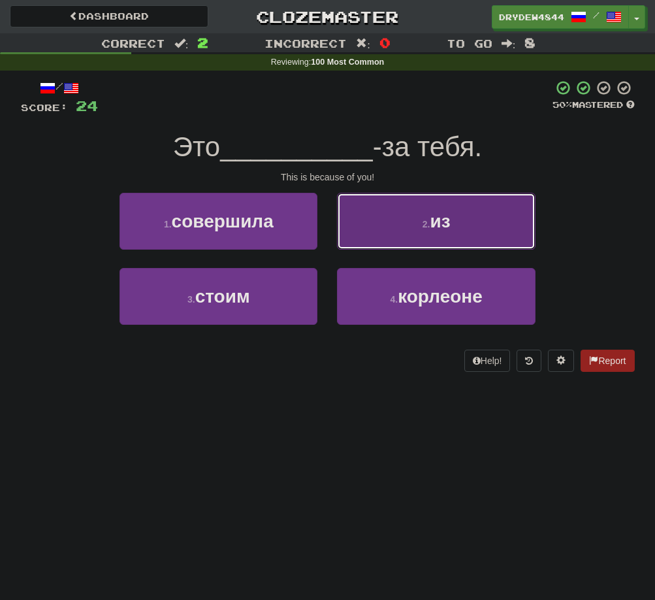
click at [400, 241] on button "2 . из" at bounding box center [436, 221] width 198 height 57
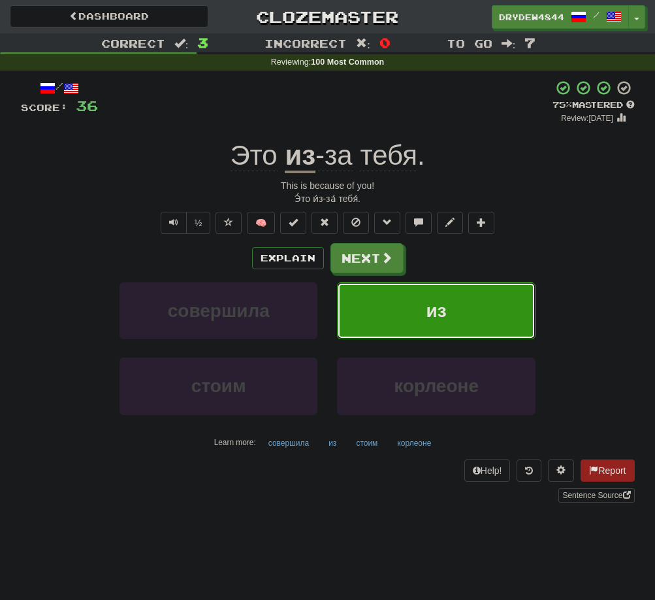
drag, startPoint x: 220, startPoint y: 126, endPoint x: 414, endPoint y: 152, distance: 195.0
click at [414, 152] on div "/ Score: 36 + 12 75 % Mastered Review: 2025-09-17 Это из -за тебя . This is bec…" at bounding box center [328, 291] width 614 height 423
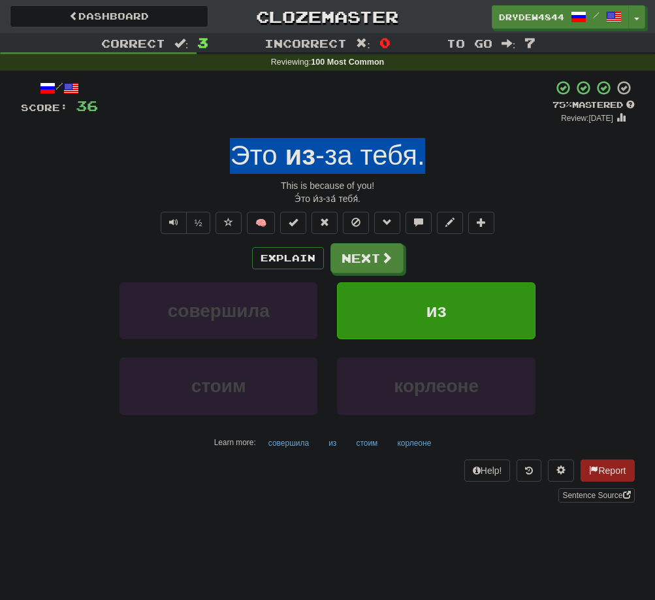
drag, startPoint x: 235, startPoint y: 152, endPoint x: 457, endPoint y: 159, distance: 221.6
click at [457, 159] on div "Это из -за тебя ." at bounding box center [328, 156] width 614 height 36
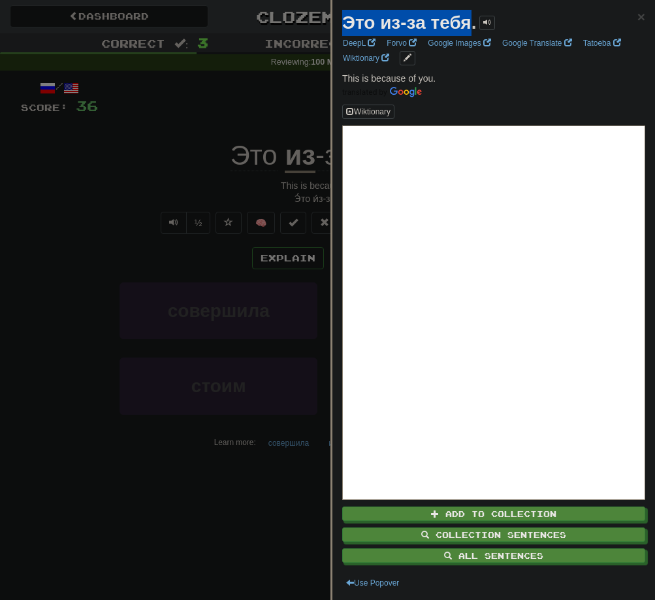
drag, startPoint x: 345, startPoint y: 16, endPoint x: 467, endPoint y: 25, distance: 122.5
click at [467, 25] on strong "Это из-за тебя." at bounding box center [409, 22] width 134 height 20
copy strong "Это из-за тебя"
click at [90, 242] on div at bounding box center [327, 300] width 655 height 600
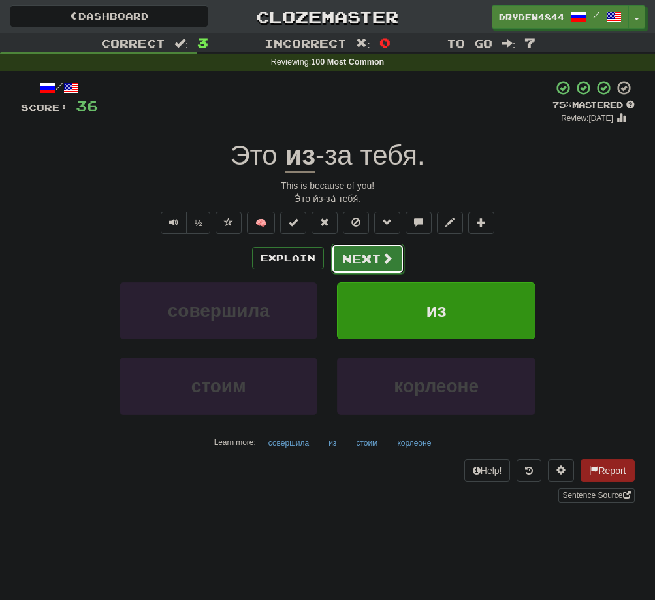
click at [369, 255] on button "Next" at bounding box center [367, 259] width 73 height 30
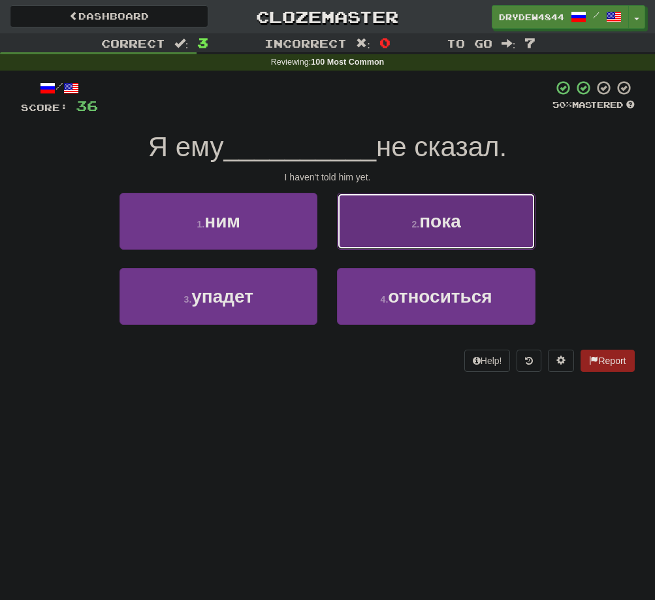
click at [378, 217] on button "2 . пока" at bounding box center [436, 221] width 198 height 57
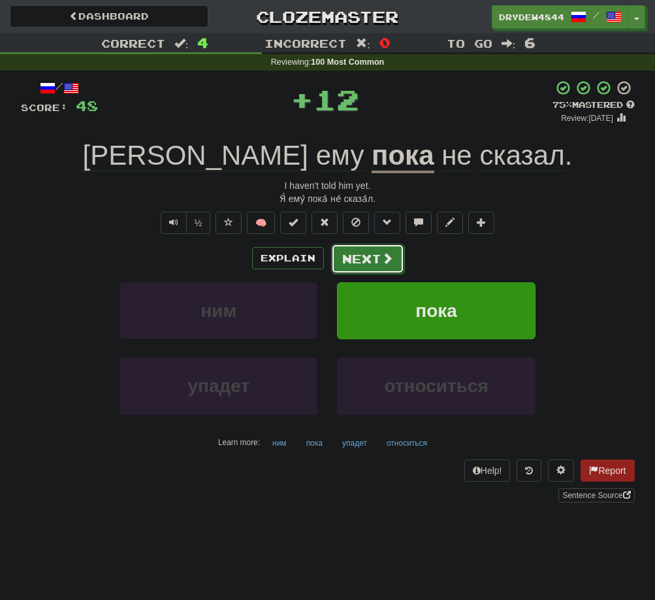
click at [374, 251] on button "Next" at bounding box center [367, 259] width 73 height 30
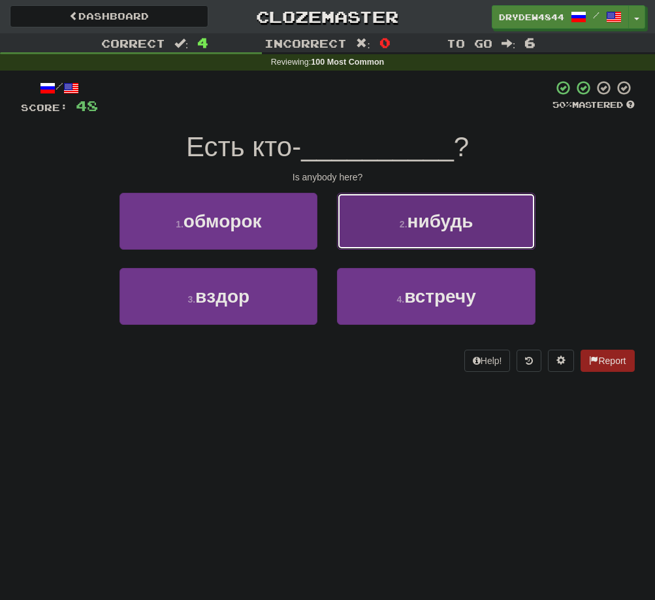
click at [435, 226] on span "нибудь" at bounding box center [441, 221] width 66 height 20
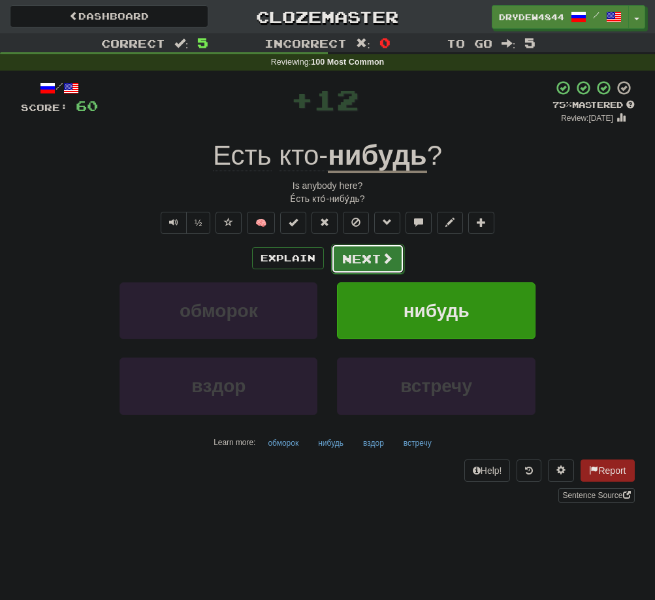
click at [363, 255] on button "Next" at bounding box center [367, 259] width 73 height 30
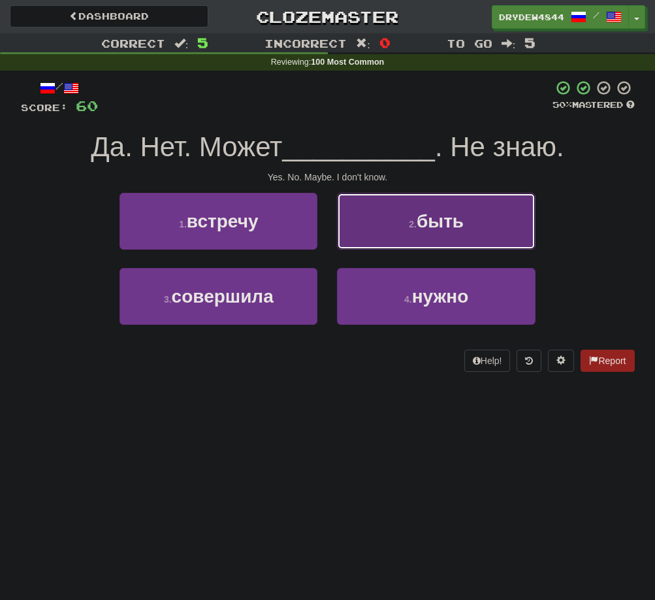
click at [395, 236] on button "2 . быть" at bounding box center [436, 221] width 198 height 57
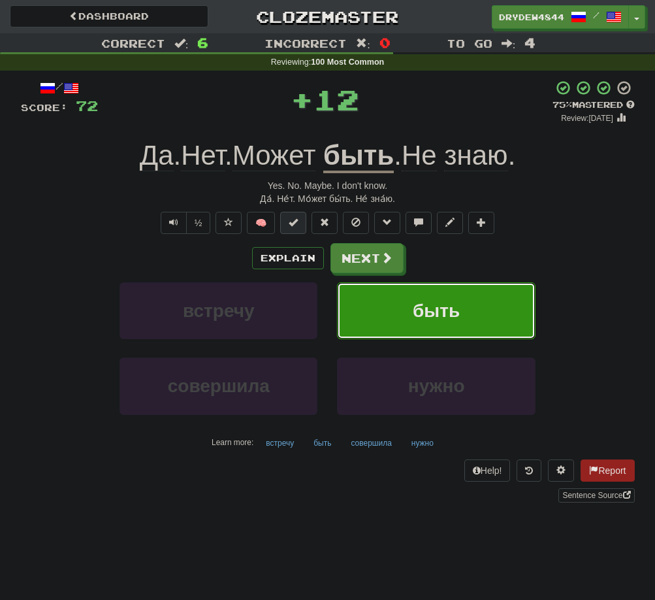
click at [295, 221] on span at bounding box center [293, 222] width 9 height 9
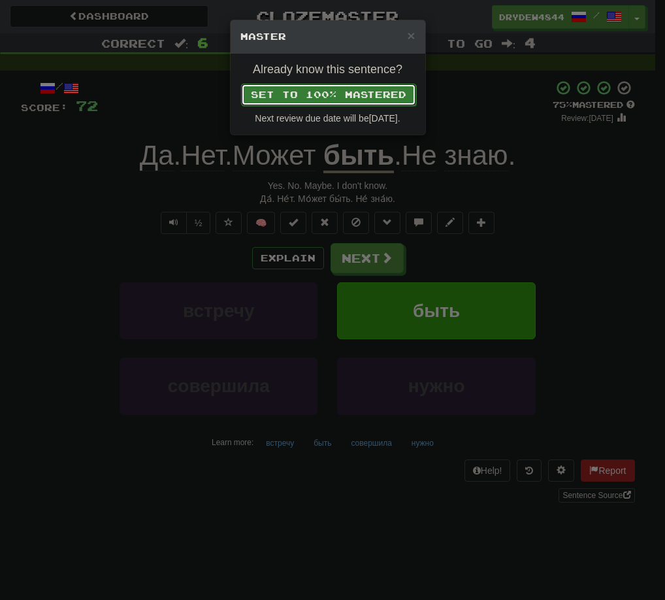
click at [395, 93] on button "Set to 100% Mastered" at bounding box center [328, 95] width 175 height 22
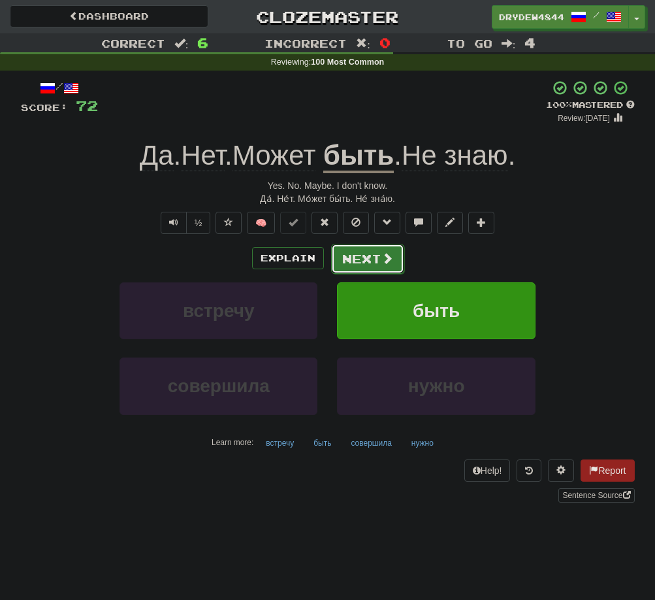
click at [375, 257] on button "Next" at bounding box center [367, 259] width 73 height 30
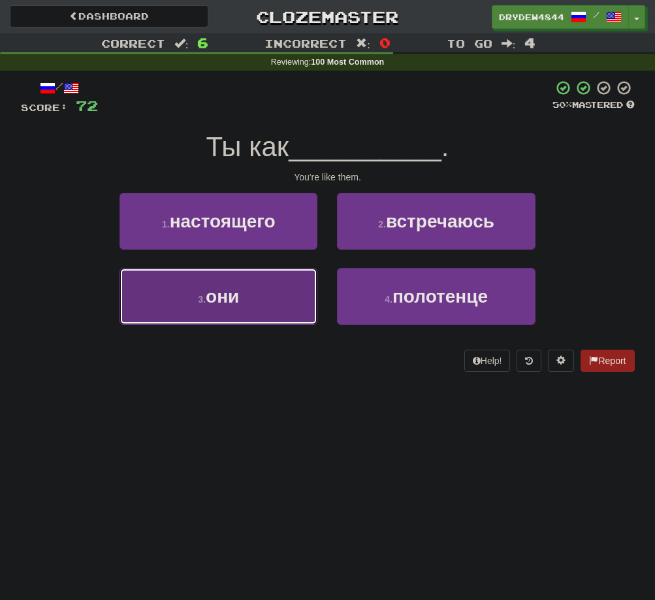
click at [256, 275] on button "3 . они" at bounding box center [219, 296] width 198 height 57
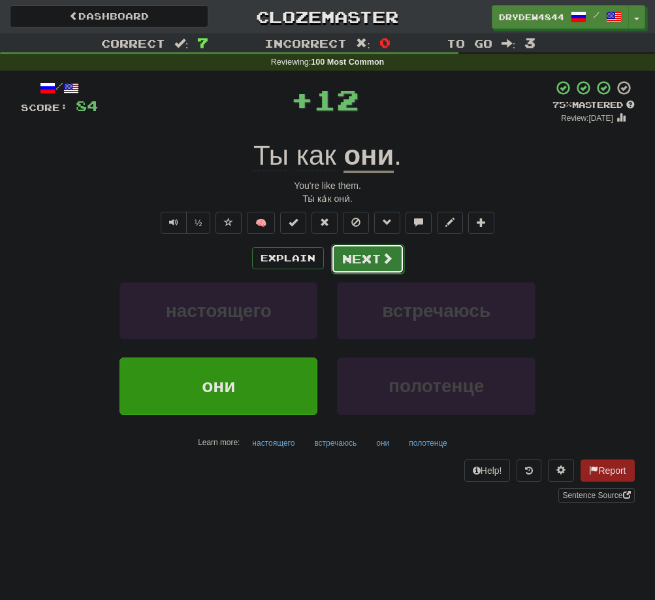
click at [361, 269] on button "Next" at bounding box center [367, 259] width 73 height 30
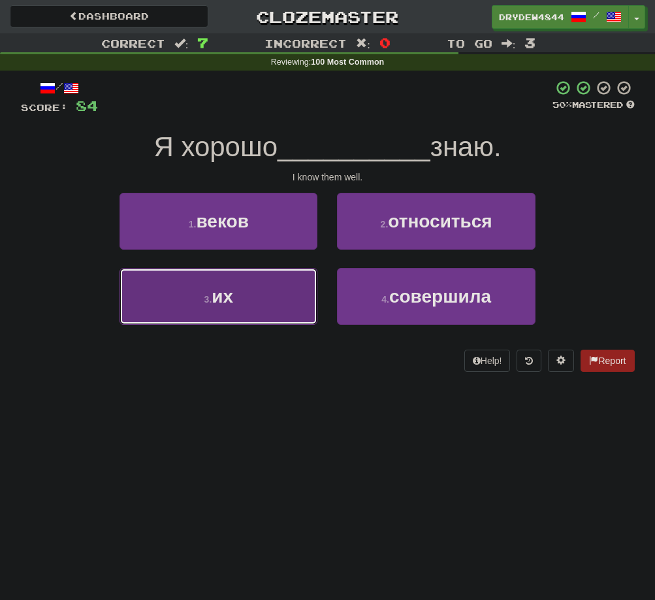
click at [197, 295] on button "3 . их" at bounding box center [219, 296] width 198 height 57
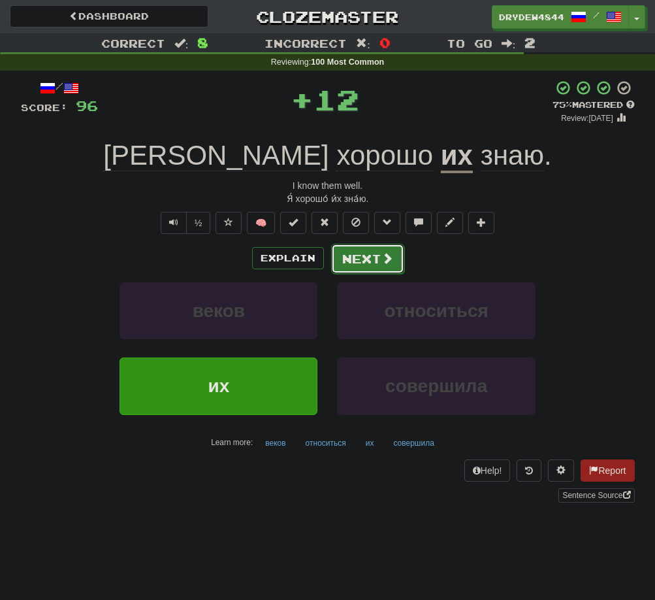
click at [365, 255] on button "Next" at bounding box center [367, 259] width 73 height 30
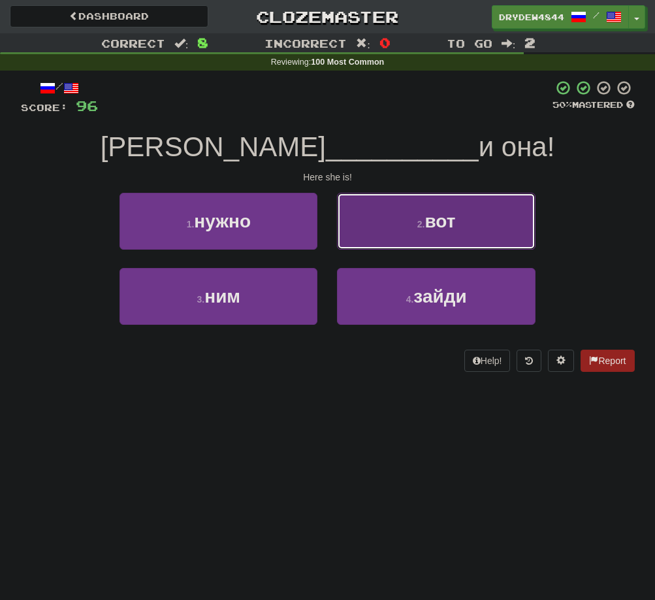
click at [393, 238] on button "2 . вот" at bounding box center [436, 221] width 198 height 57
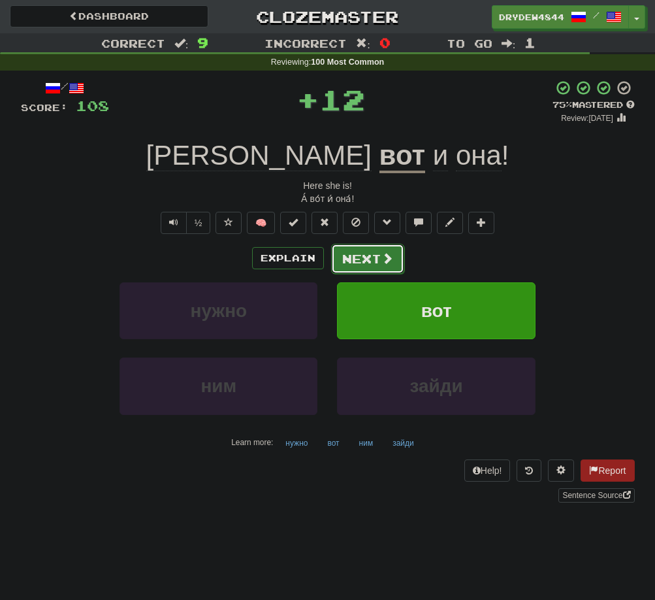
click at [377, 260] on button "Next" at bounding box center [367, 259] width 73 height 30
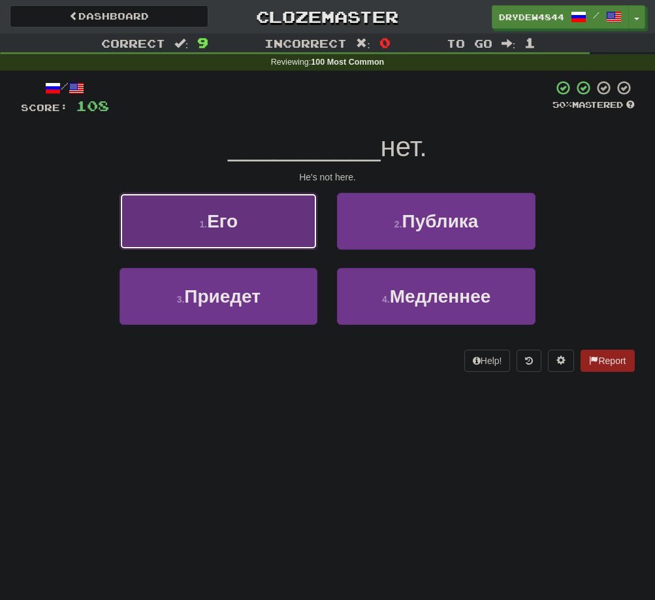
click at [258, 240] on button "1 . Его" at bounding box center [219, 221] width 198 height 57
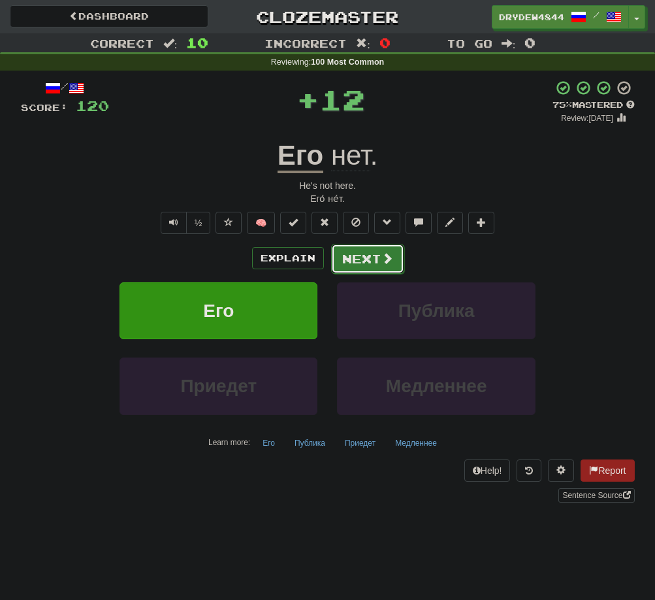
click at [360, 253] on button "Next" at bounding box center [367, 259] width 73 height 30
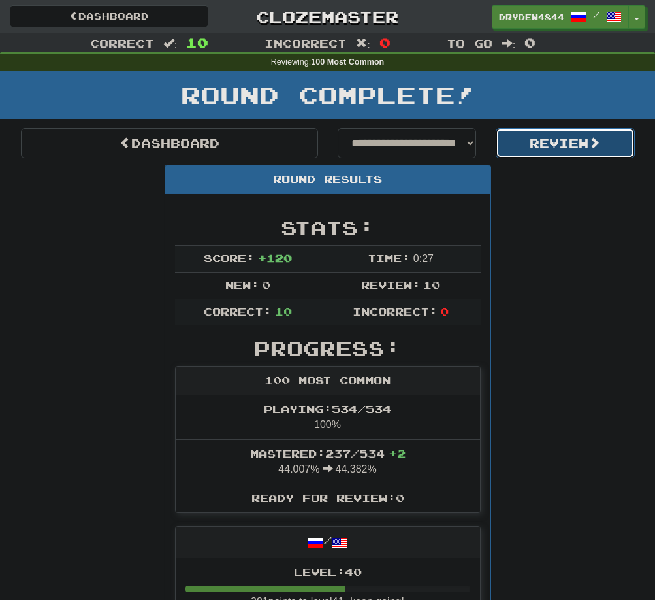
click at [575, 141] on button "Review" at bounding box center [565, 143] width 139 height 30
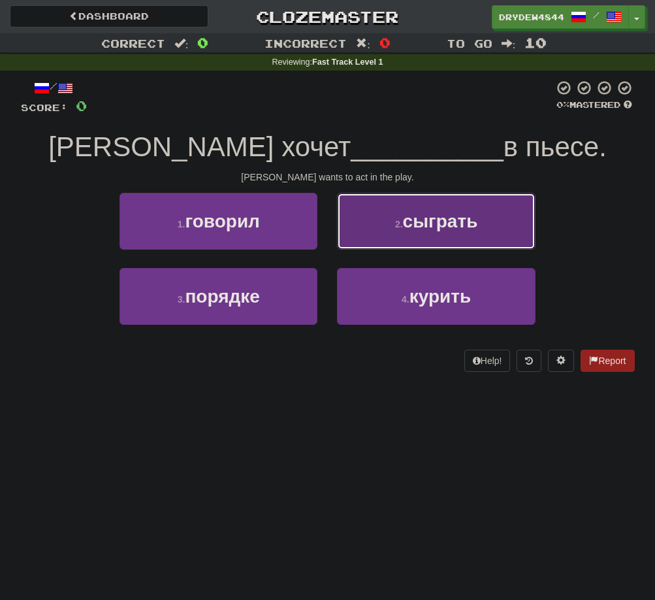
click at [448, 244] on button "2 . сыграть" at bounding box center [436, 221] width 198 height 57
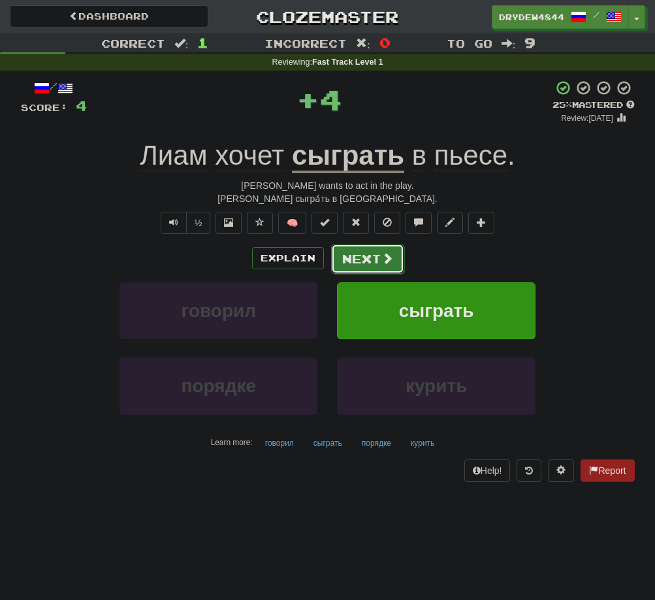
click at [365, 256] on button "Next" at bounding box center [367, 259] width 73 height 30
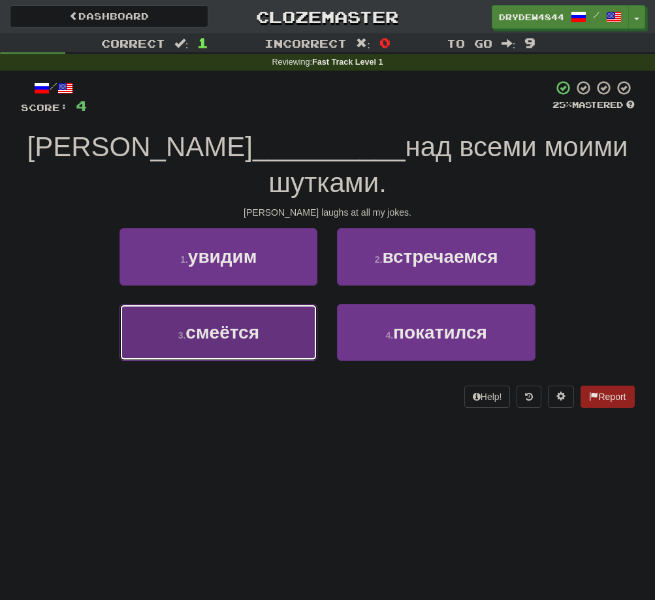
click at [208, 322] on span "смеётся" at bounding box center [223, 332] width 74 height 20
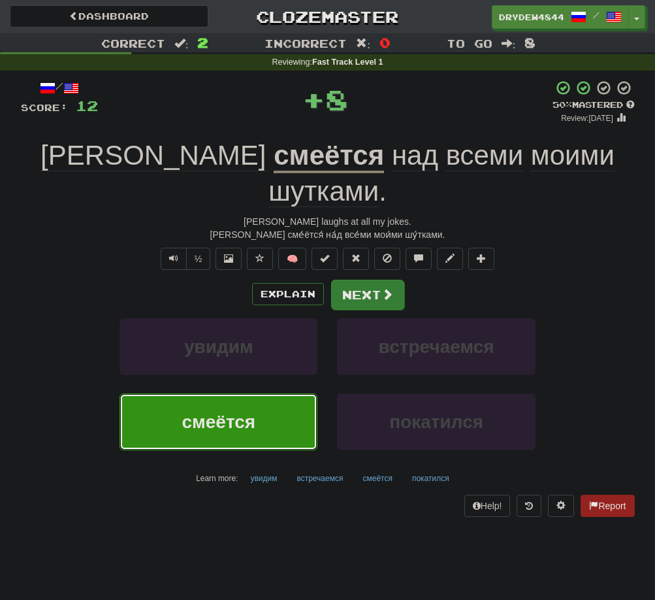
click at [391, 288] on span at bounding box center [388, 294] width 12 height 12
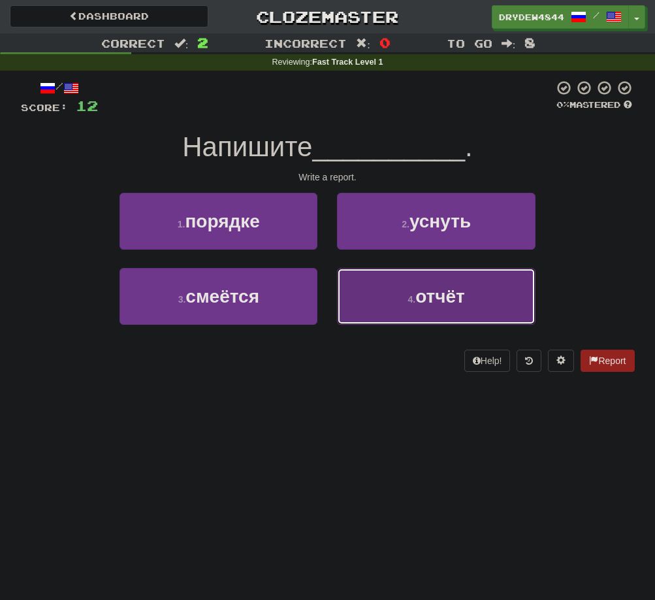
click at [401, 278] on button "4 . отчёт" at bounding box center [436, 296] width 198 height 57
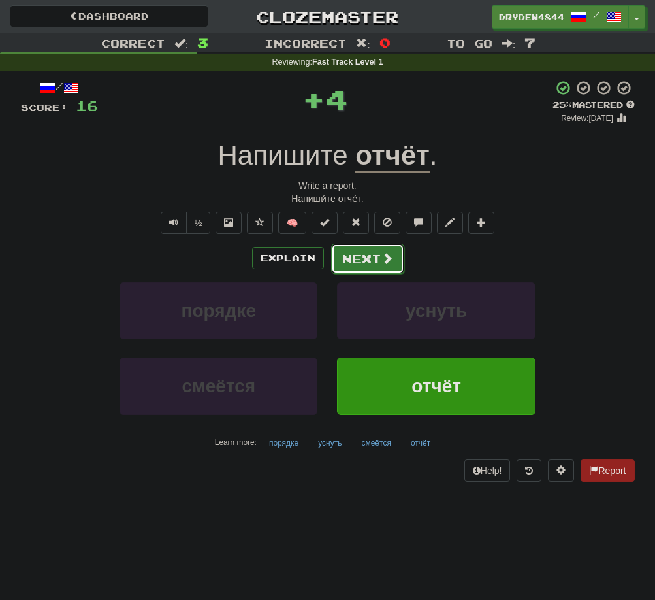
click at [381, 268] on button "Next" at bounding box center [367, 259] width 73 height 30
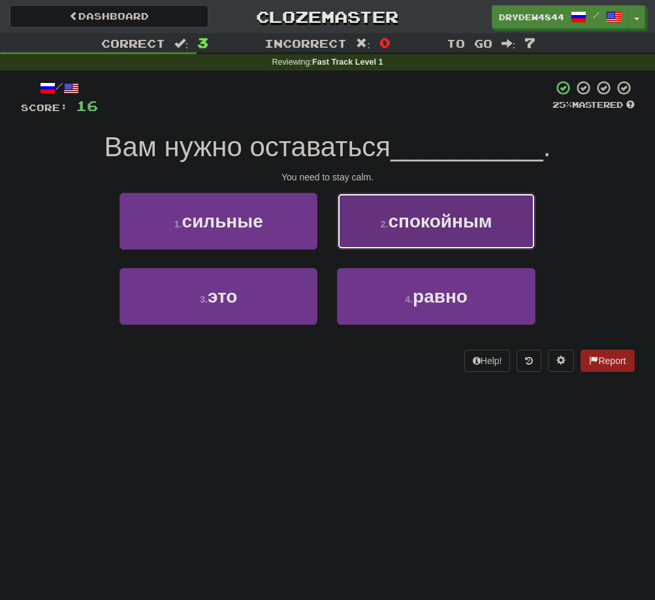
click at [400, 238] on button "2 . спокойным" at bounding box center [436, 221] width 198 height 57
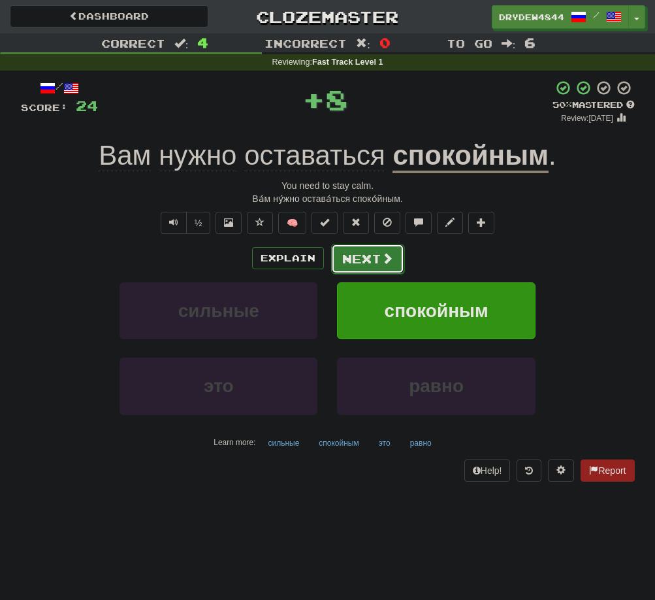
click at [355, 259] on button "Next" at bounding box center [367, 259] width 73 height 30
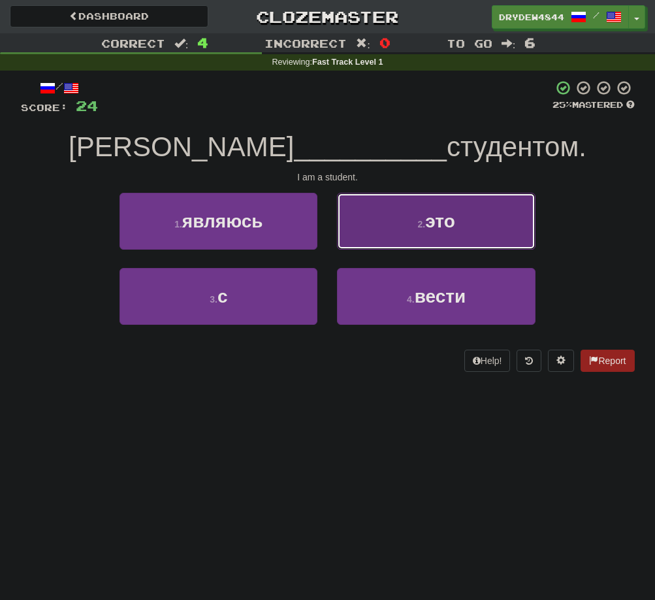
click at [407, 225] on button "2 . это" at bounding box center [436, 221] width 198 height 57
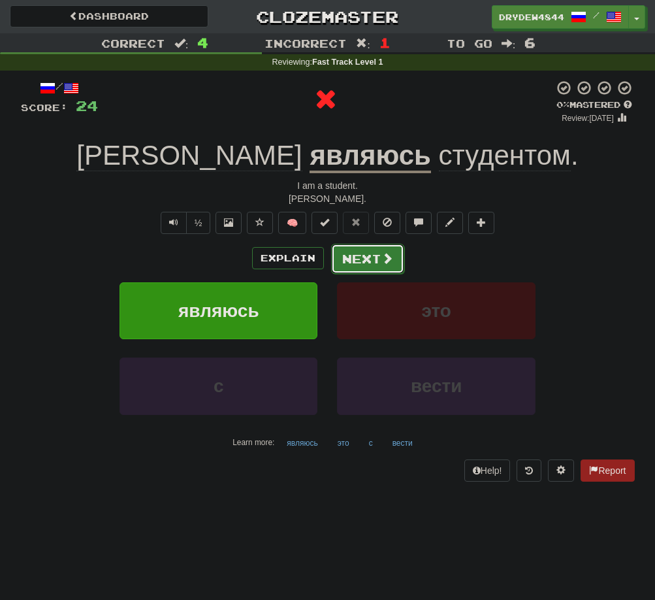
click at [363, 262] on button "Next" at bounding box center [367, 259] width 73 height 30
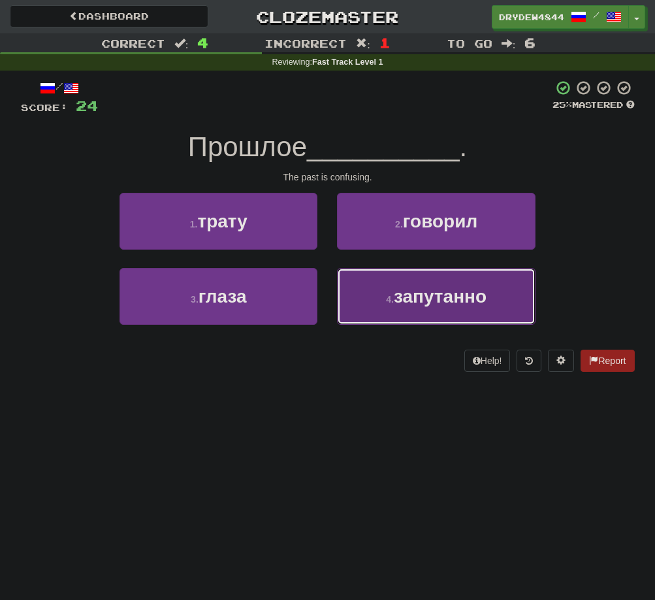
click at [367, 302] on button "4 . запутанно" at bounding box center [436, 296] width 198 height 57
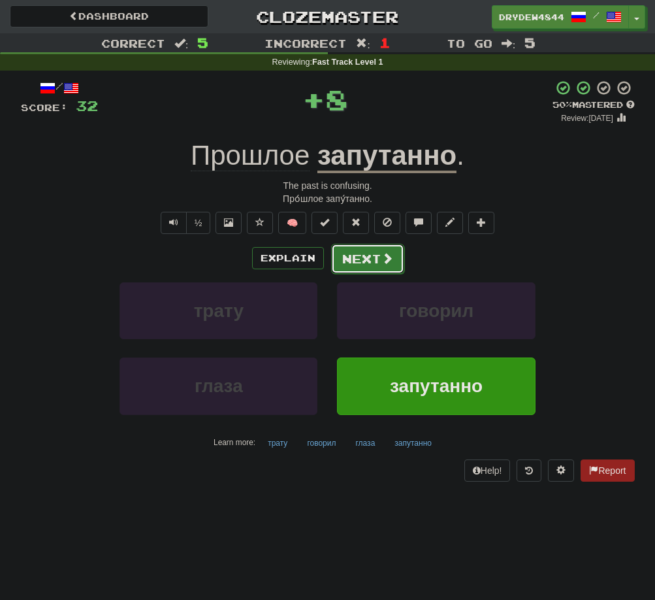
click at [376, 263] on button "Next" at bounding box center [367, 259] width 73 height 30
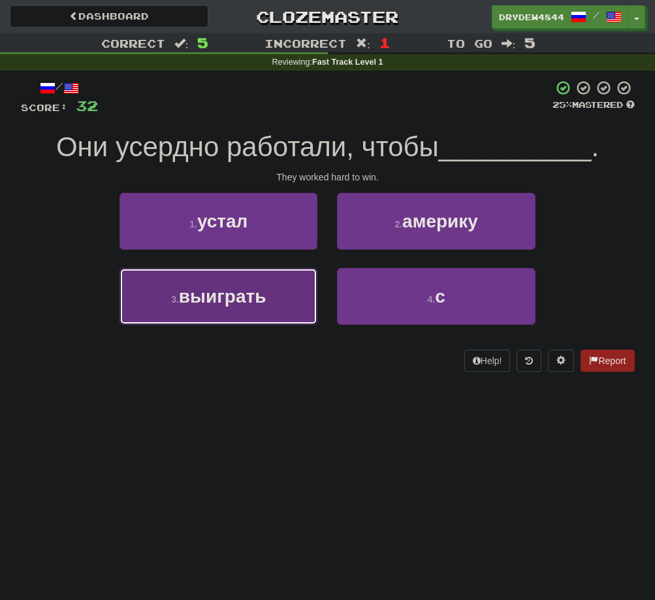
click at [238, 297] on span "выиграть" at bounding box center [223, 296] width 88 height 20
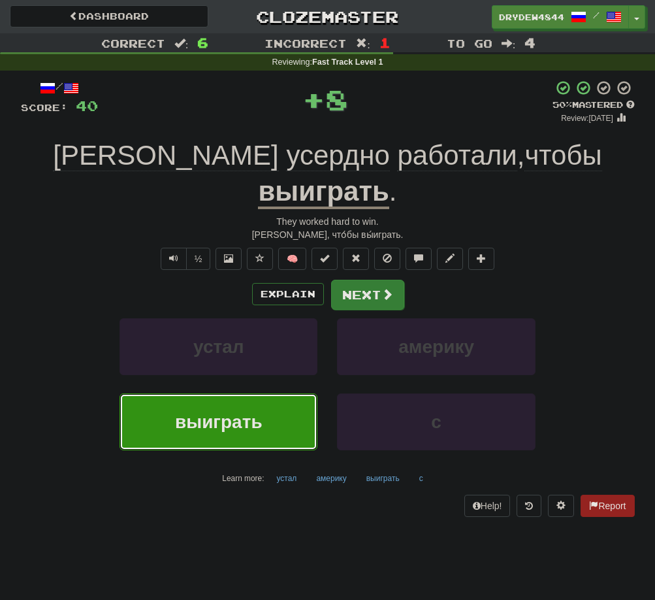
click at [382, 288] on span at bounding box center [388, 294] width 12 height 12
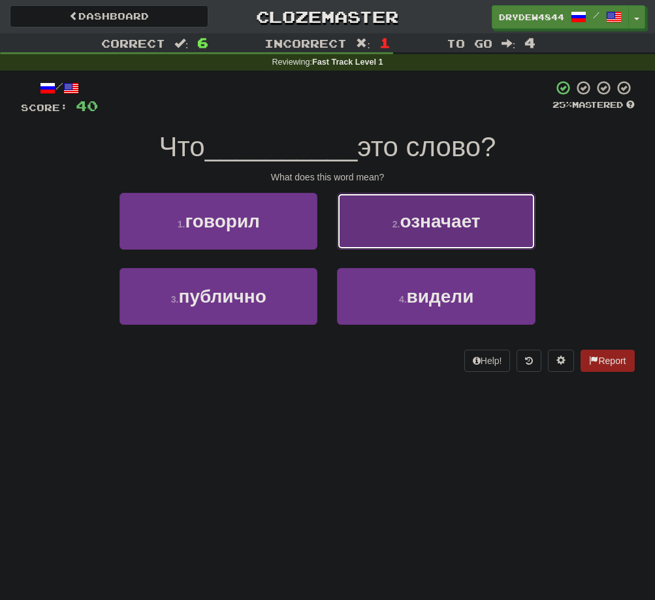
click at [419, 236] on button "2 . означает" at bounding box center [436, 221] width 198 height 57
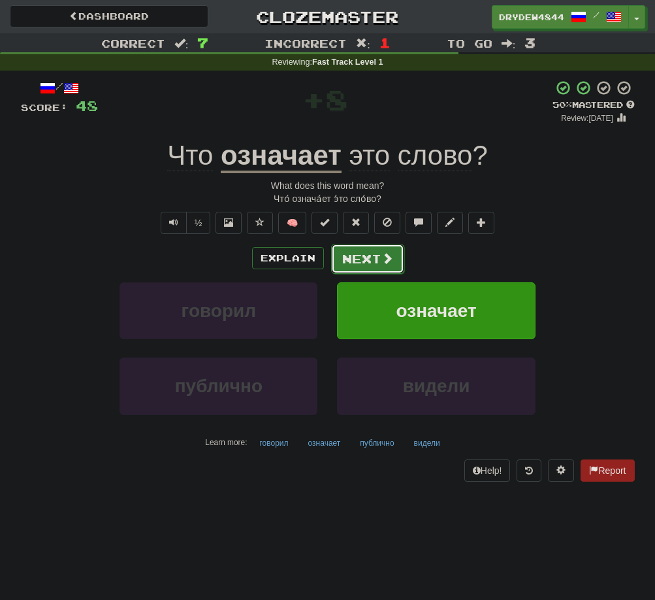
click at [374, 252] on button "Next" at bounding box center [367, 259] width 73 height 30
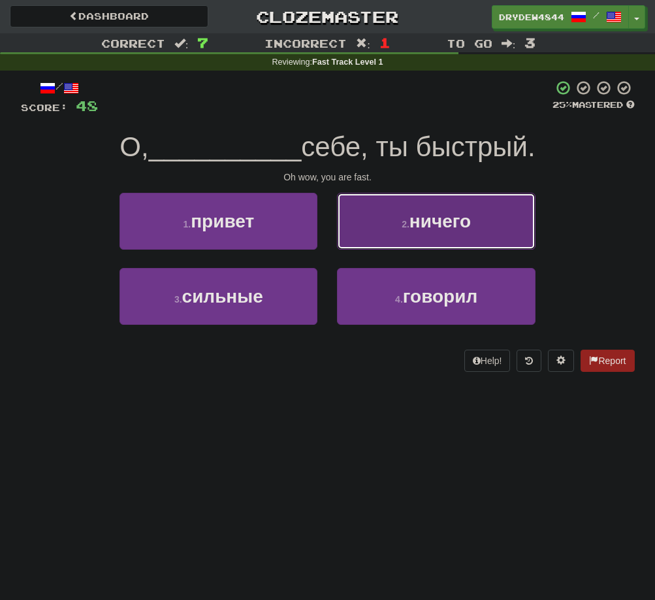
click at [425, 229] on span "ничего" at bounding box center [440, 221] width 61 height 20
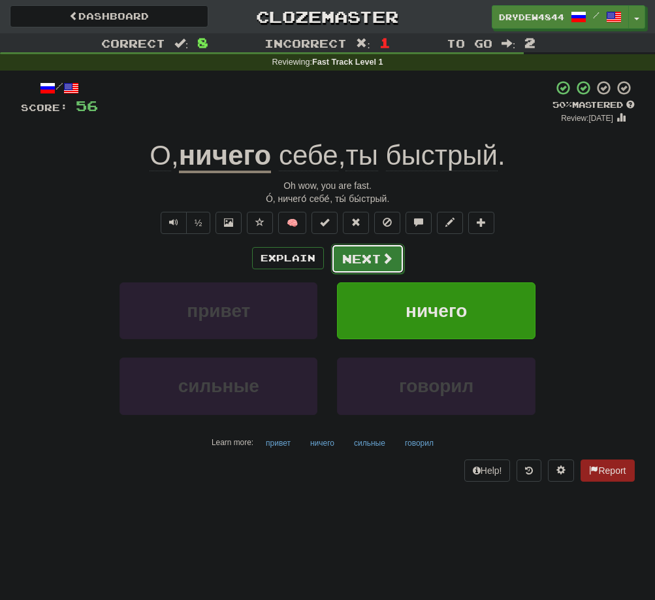
click at [378, 255] on button "Next" at bounding box center [367, 259] width 73 height 30
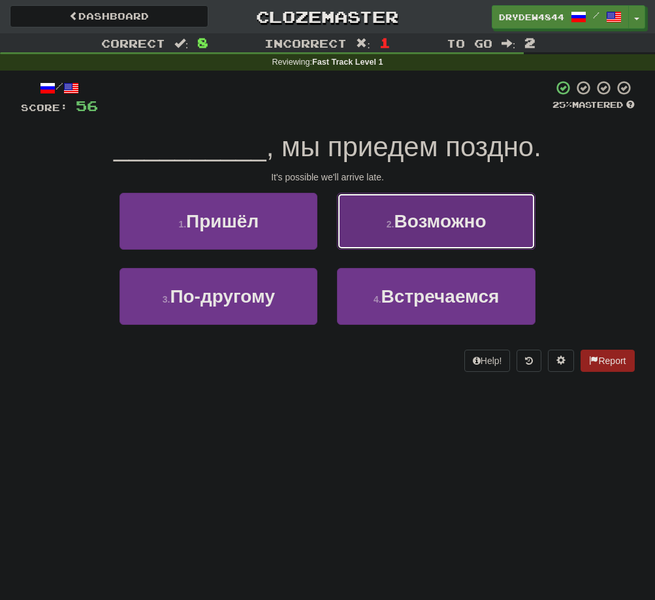
click at [440, 209] on button "2 . Возможно" at bounding box center [436, 221] width 198 height 57
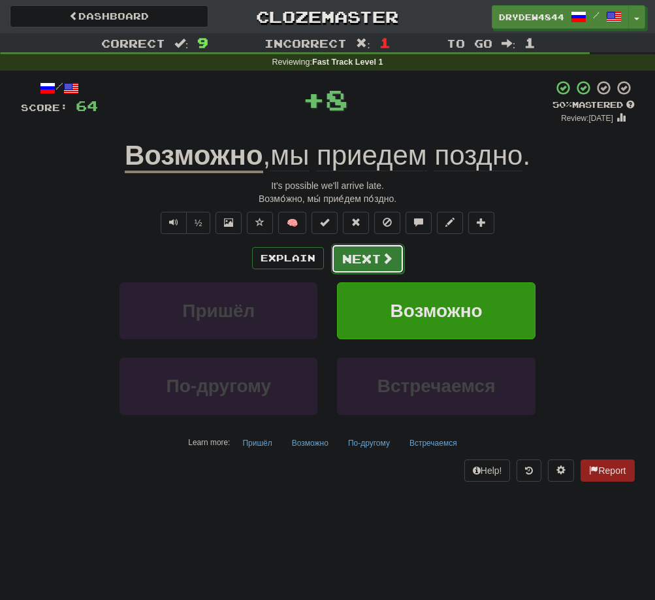
click at [374, 257] on button "Next" at bounding box center [367, 259] width 73 height 30
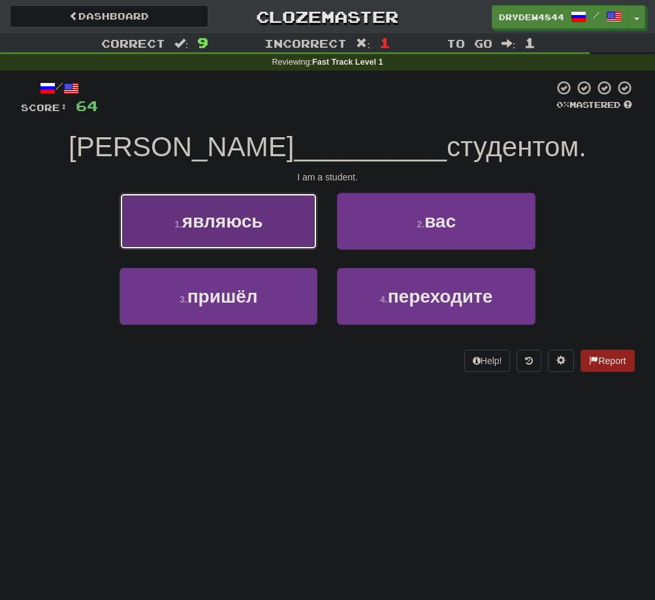
click at [279, 240] on button "1 . являюсь" at bounding box center [219, 221] width 198 height 57
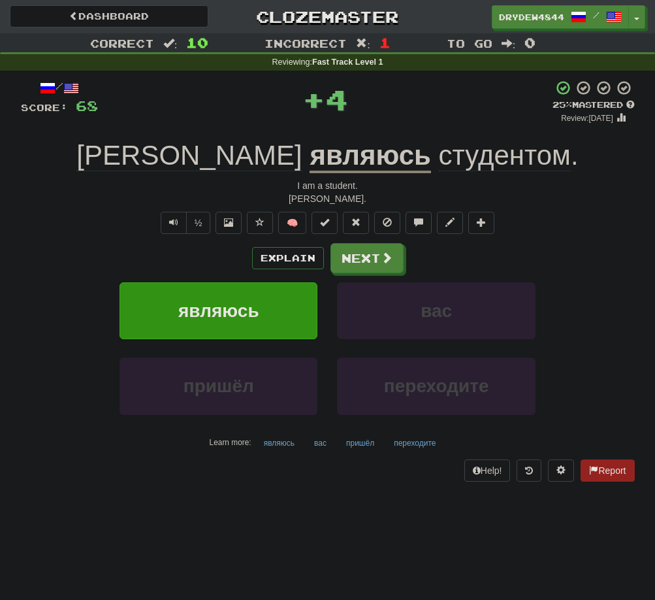
click at [310, 160] on u "являюсь" at bounding box center [370, 156] width 121 height 33
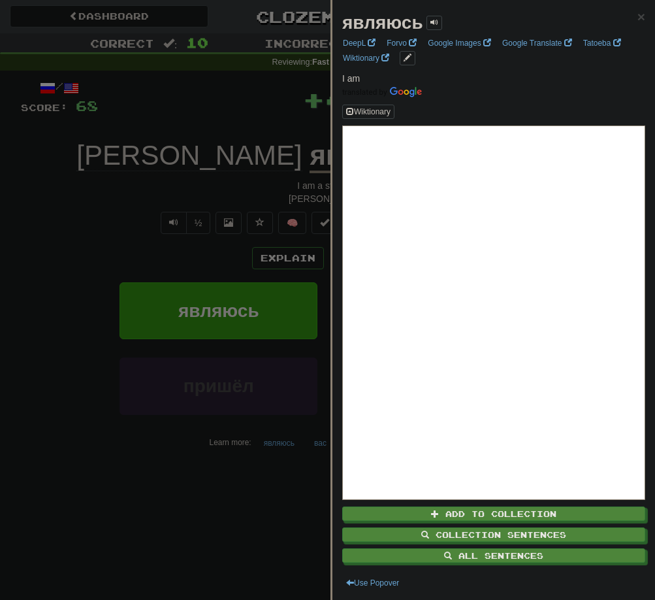
click at [108, 191] on div at bounding box center [327, 300] width 655 height 600
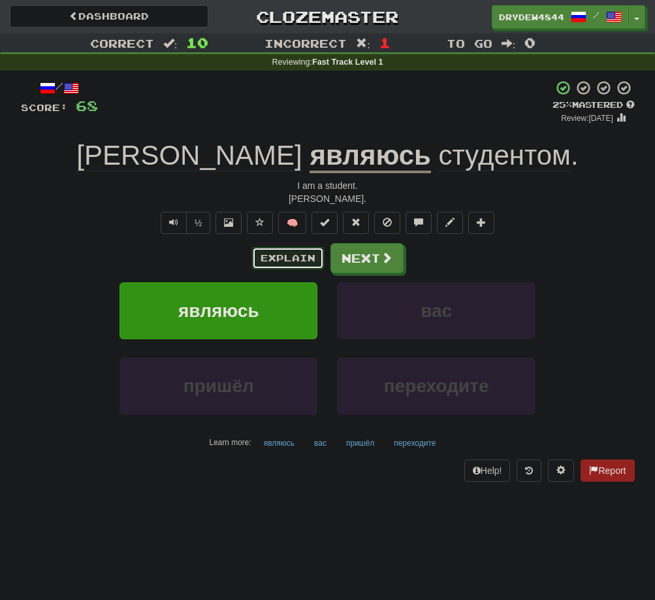
click at [280, 253] on button "Explain" at bounding box center [288, 258] width 72 height 22
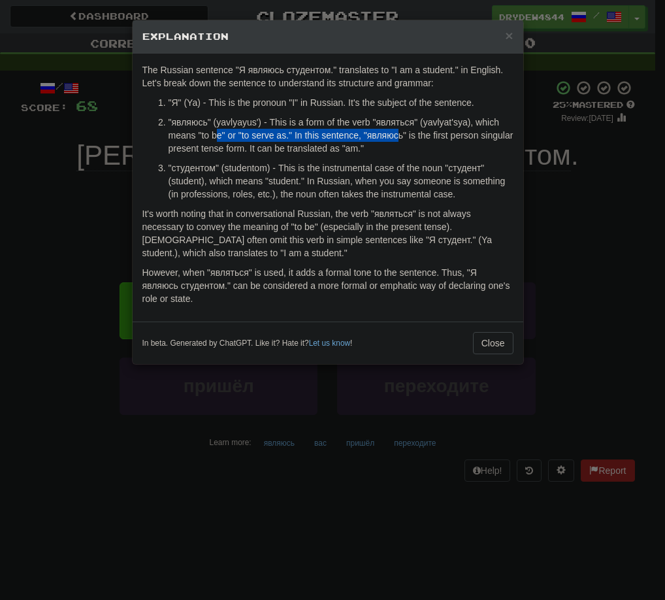
drag, startPoint x: 216, startPoint y: 137, endPoint x: 398, endPoint y: 137, distance: 181.6
click at [397, 137] on p ""являюсь" (yavlyayus') - This is a form of the verb "являться" (yavlyat'sya), w…" at bounding box center [341, 135] width 345 height 39
click at [419, 148] on p ""являюсь" (yavlyayus') - This is a form of the verb "являться" (yavlyat'sya), w…" at bounding box center [341, 135] width 345 height 39
click at [495, 334] on button "Close" at bounding box center [493, 343] width 41 height 22
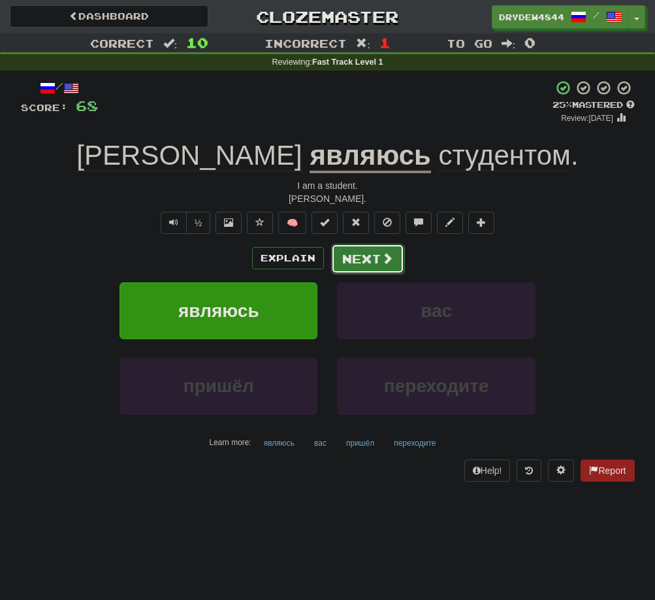
click at [365, 264] on button "Next" at bounding box center [367, 259] width 73 height 30
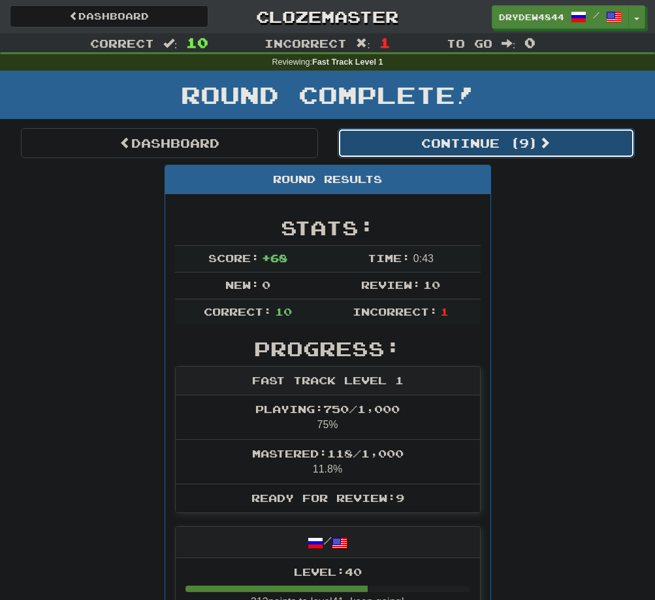
click at [482, 152] on button "Continue ( 9 )" at bounding box center [486, 143] width 297 height 30
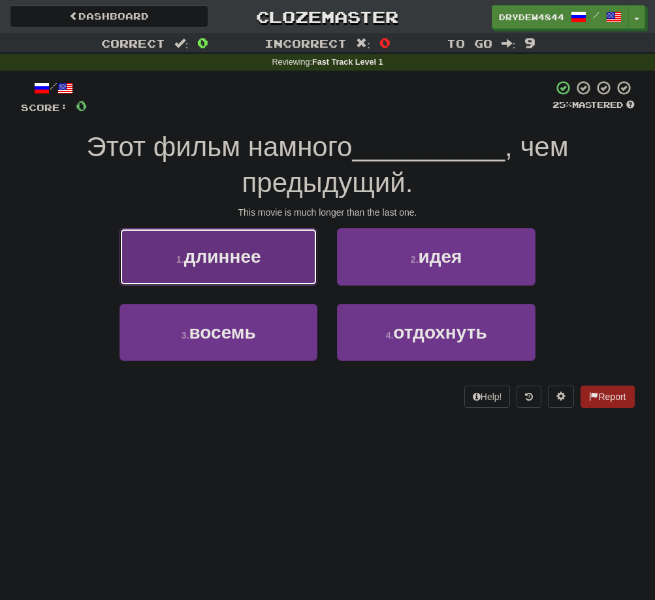
click at [292, 272] on button "1 . длиннее" at bounding box center [219, 256] width 198 height 57
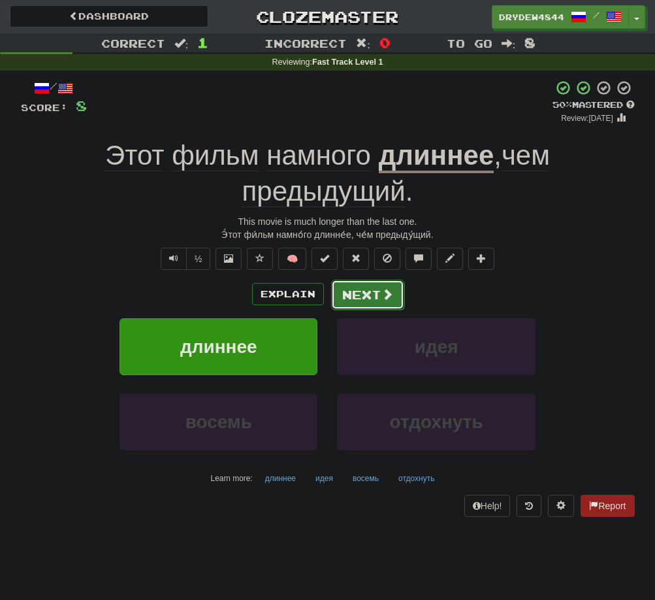
click at [366, 294] on button "Next" at bounding box center [367, 295] width 73 height 30
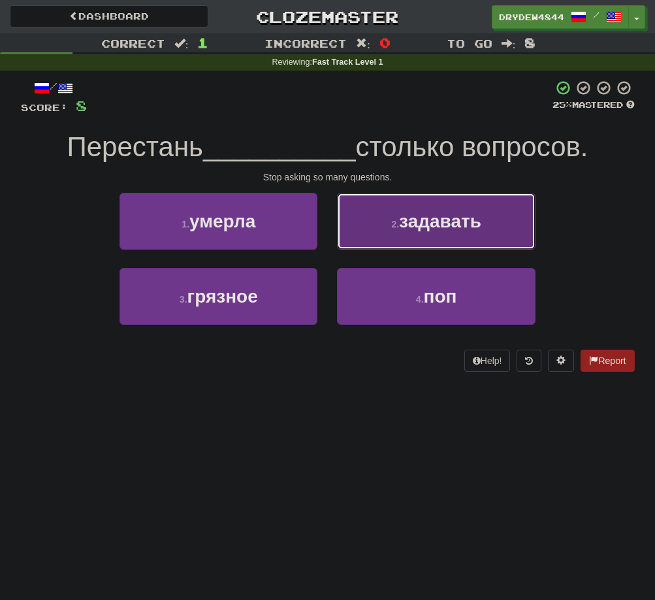
click at [414, 230] on span "задавать" at bounding box center [440, 221] width 82 height 20
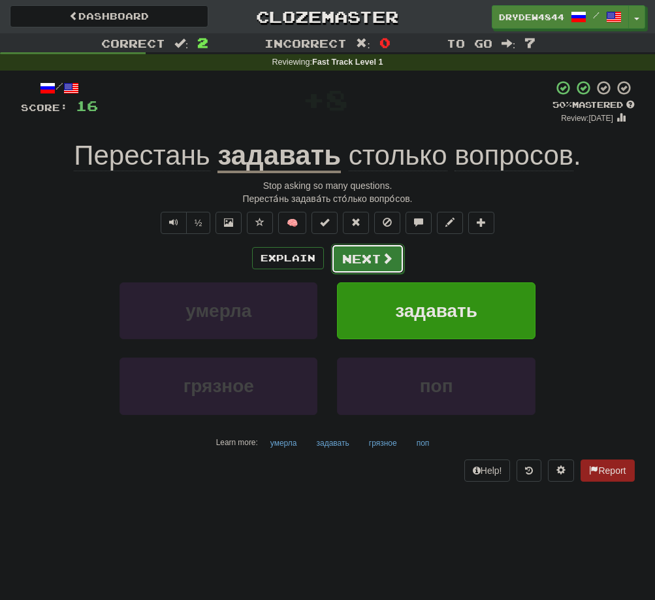
click at [366, 259] on button "Next" at bounding box center [367, 259] width 73 height 30
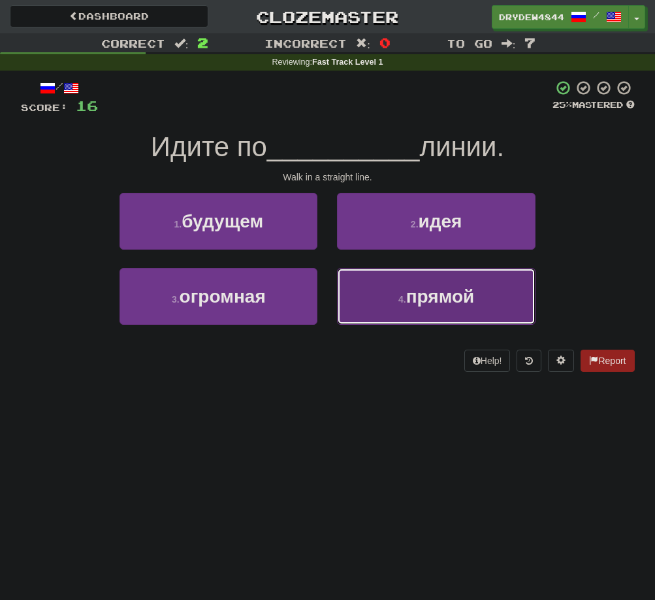
click at [386, 306] on button "4 . прямой" at bounding box center [436, 296] width 198 height 57
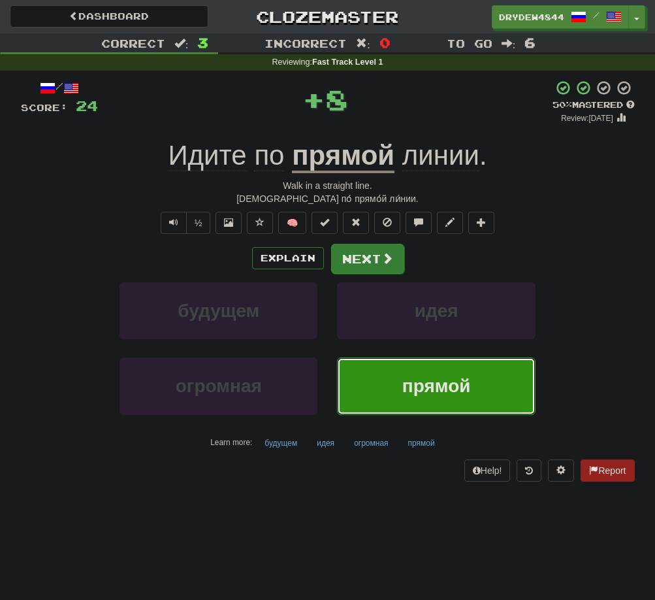
click at [383, 257] on span at bounding box center [388, 258] width 12 height 12
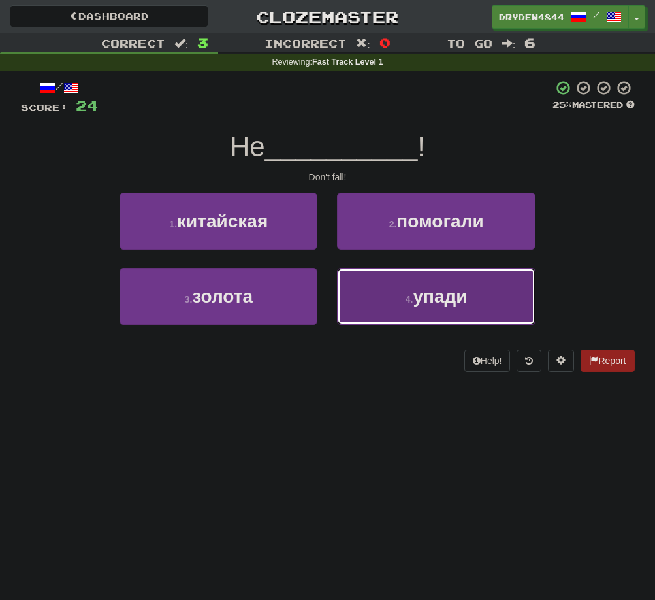
click at [383, 284] on button "4 . упади" at bounding box center [436, 296] width 198 height 57
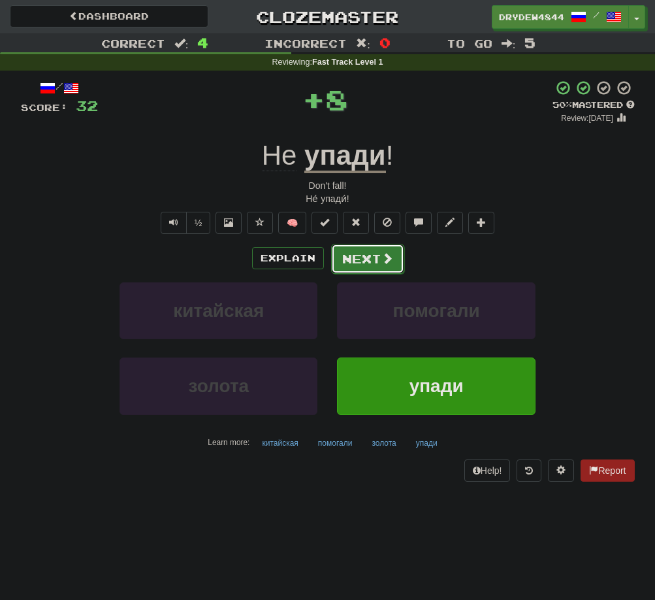
click at [388, 267] on button "Next" at bounding box center [367, 259] width 73 height 30
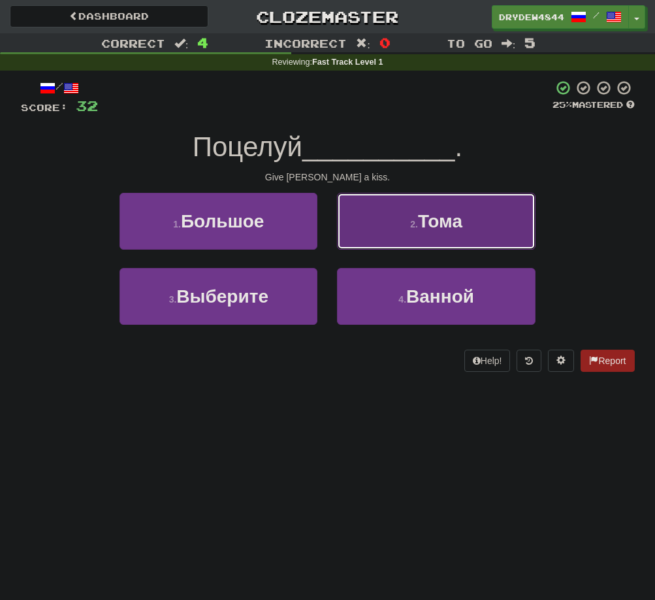
click at [414, 210] on button "2 . Тома" at bounding box center [436, 221] width 198 height 57
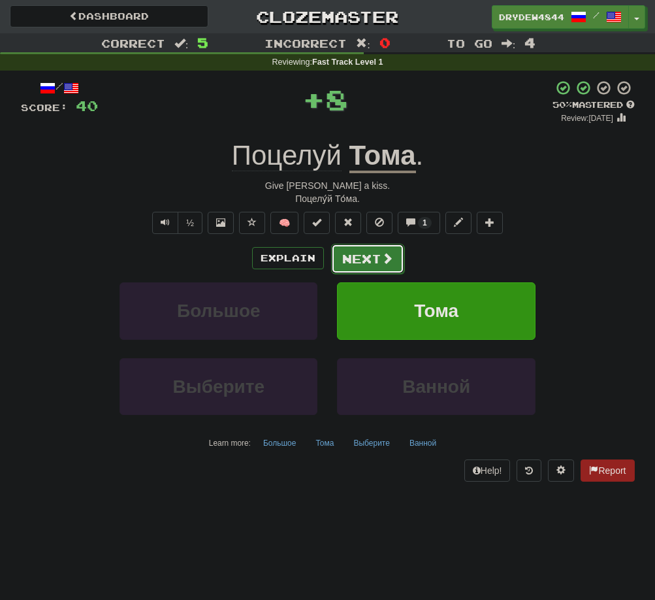
click at [378, 260] on button "Next" at bounding box center [367, 259] width 73 height 30
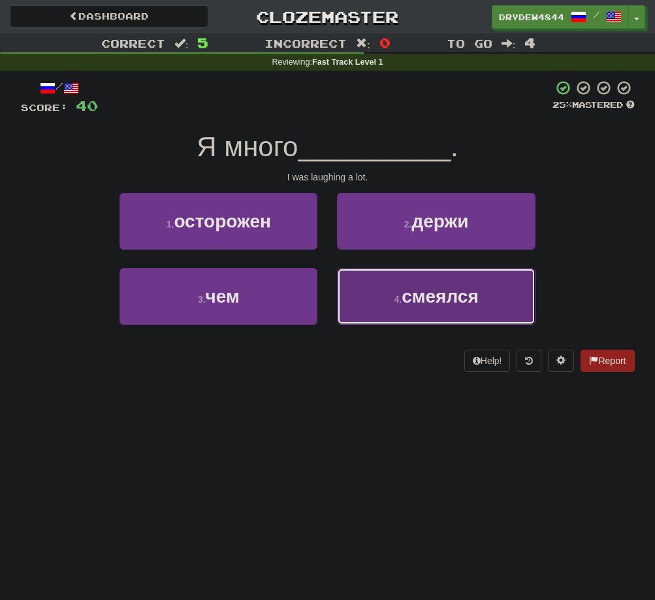
click at [378, 287] on button "4 . смеялся" at bounding box center [436, 296] width 198 height 57
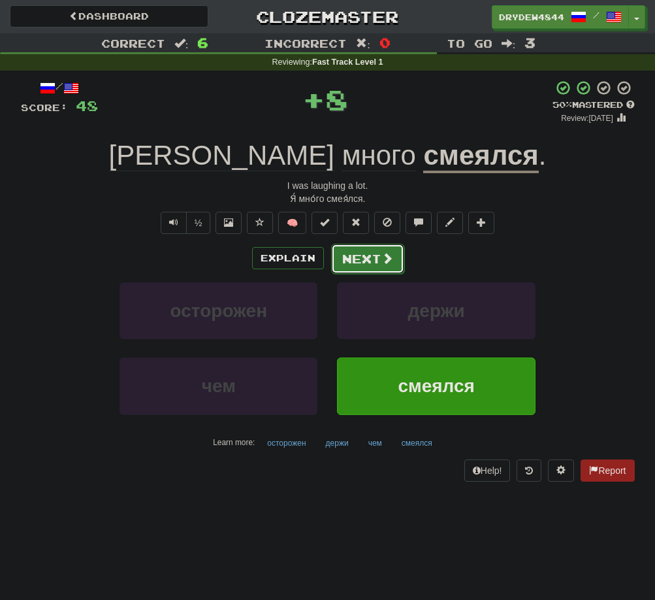
click at [376, 266] on button "Next" at bounding box center [367, 259] width 73 height 30
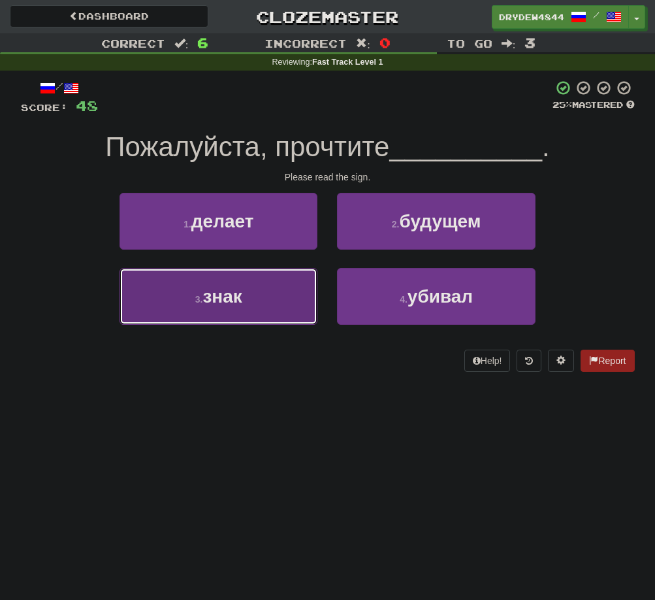
click at [179, 291] on button "3 . знак" at bounding box center [219, 296] width 198 height 57
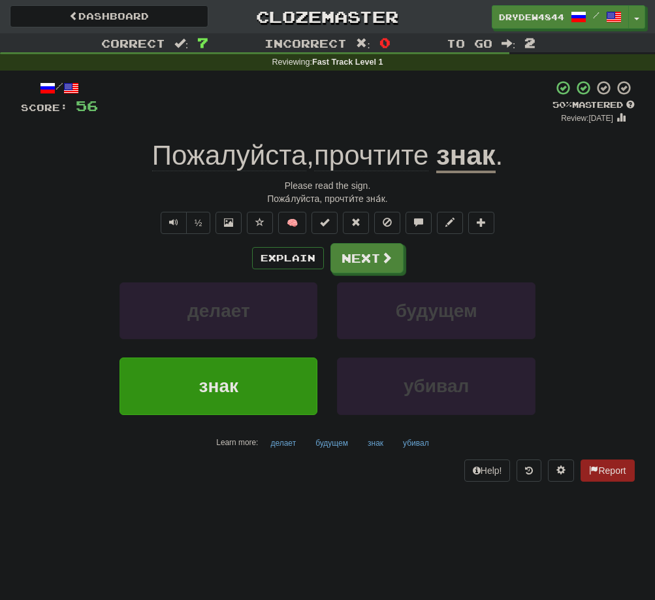
click at [375, 170] on span "прочтите" at bounding box center [371, 155] width 114 height 31
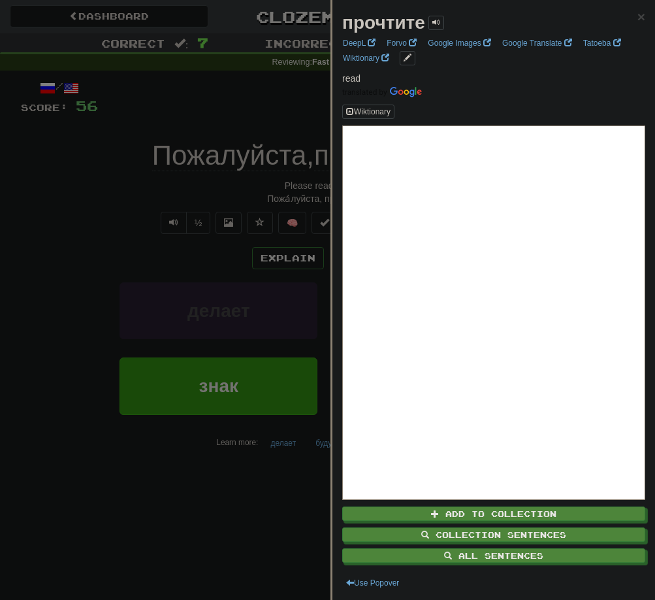
click at [125, 228] on div at bounding box center [327, 300] width 655 height 600
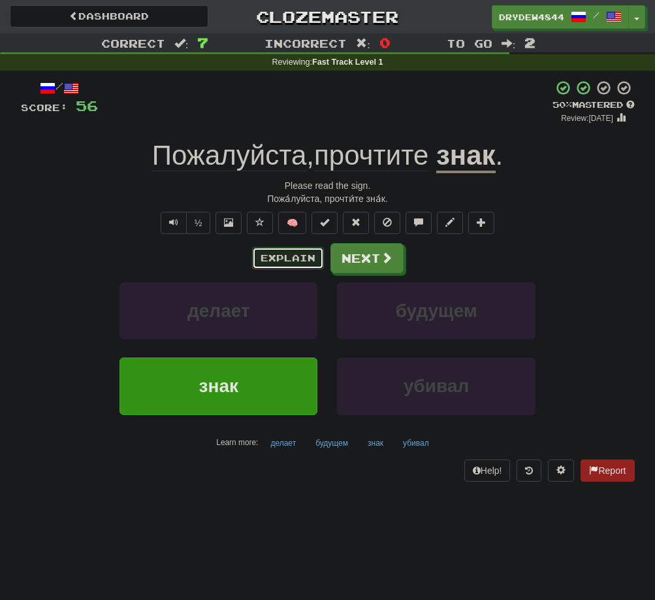
click at [269, 262] on button "Explain" at bounding box center [288, 258] width 72 height 22
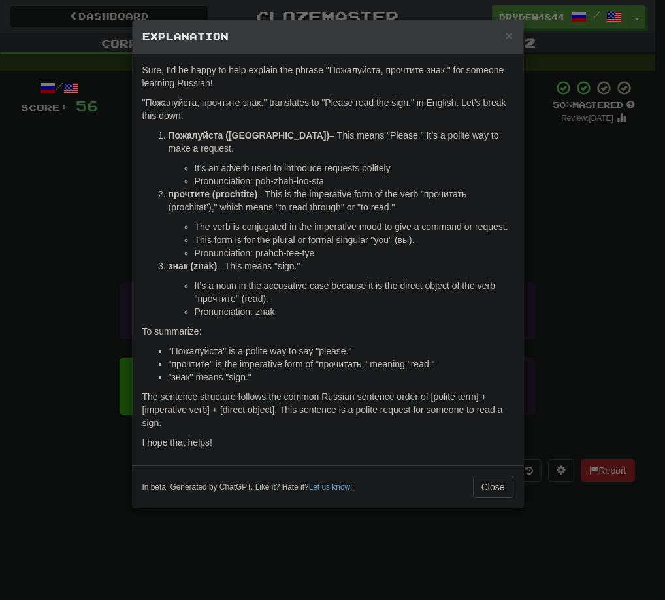
click at [82, 273] on div "× Explanation Sure, I'd be happy to help explain the phrase "Пожалуйста, прочти…" at bounding box center [332, 300] width 665 height 600
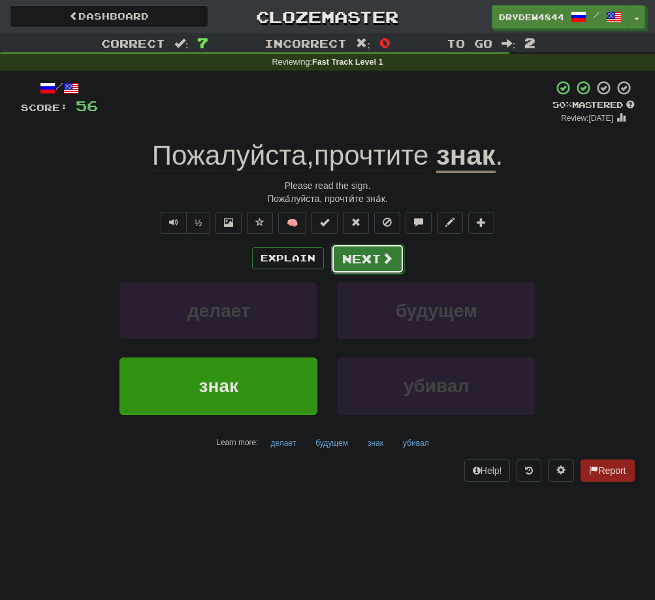
click at [347, 261] on button "Next" at bounding box center [367, 259] width 73 height 30
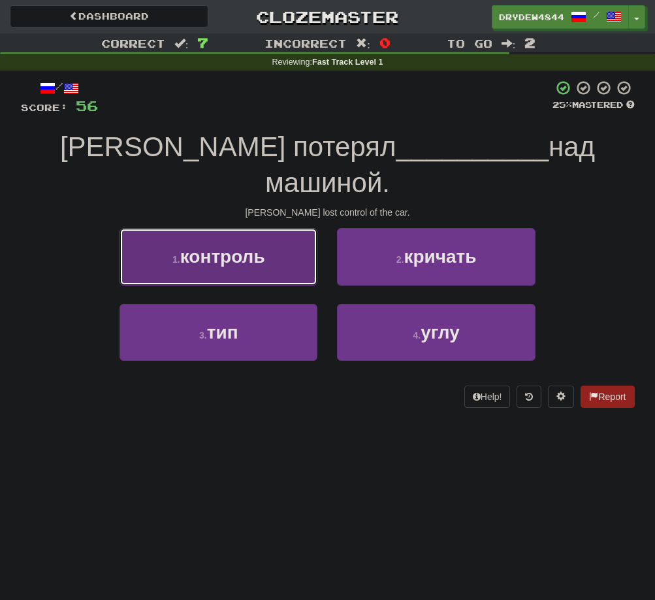
click at [208, 235] on button "1 . контроль" at bounding box center [219, 256] width 198 height 57
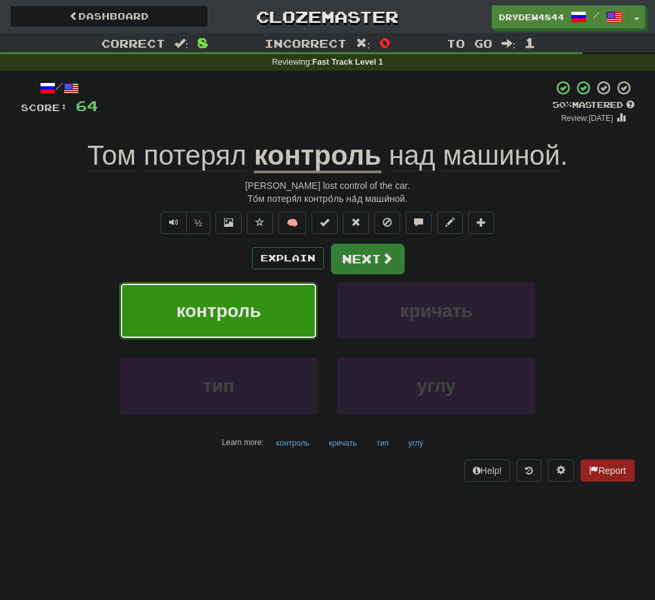
click at [387, 255] on span at bounding box center [388, 258] width 12 height 12
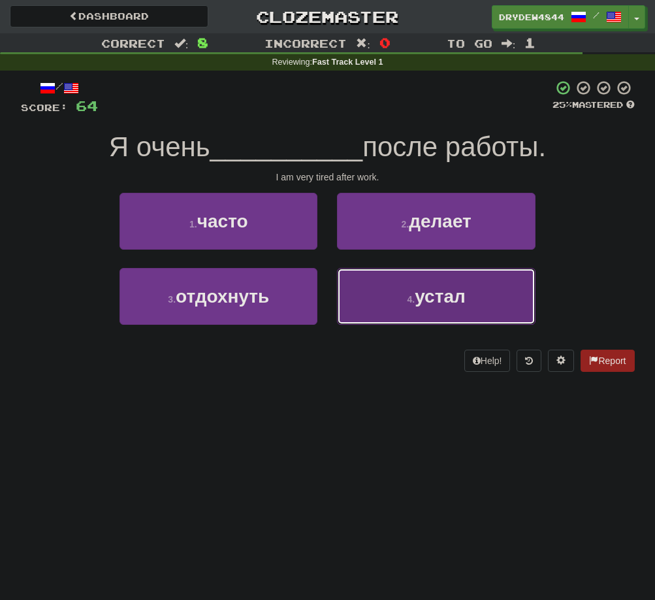
click at [390, 293] on button "4 . устал" at bounding box center [436, 296] width 198 height 57
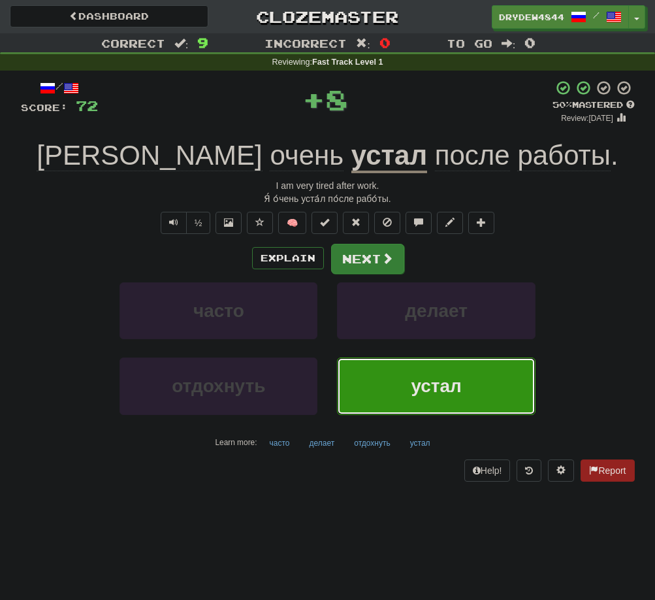
click at [386, 261] on span at bounding box center [388, 258] width 12 height 12
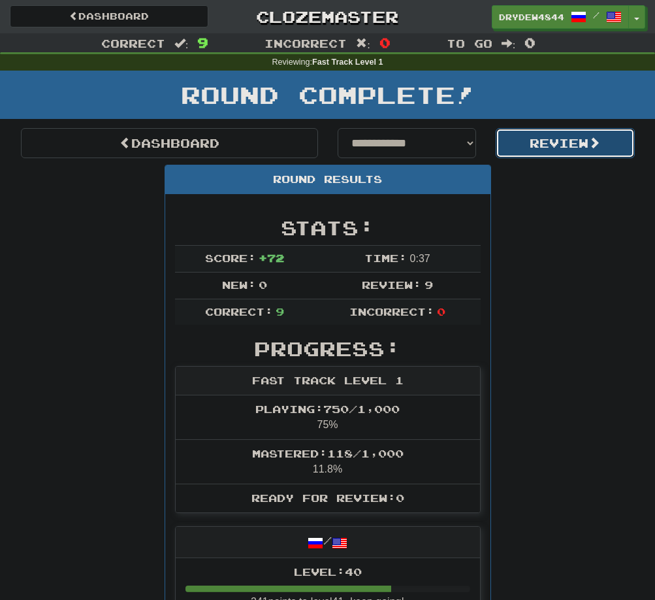
click at [564, 150] on button "Review" at bounding box center [565, 143] width 139 height 30
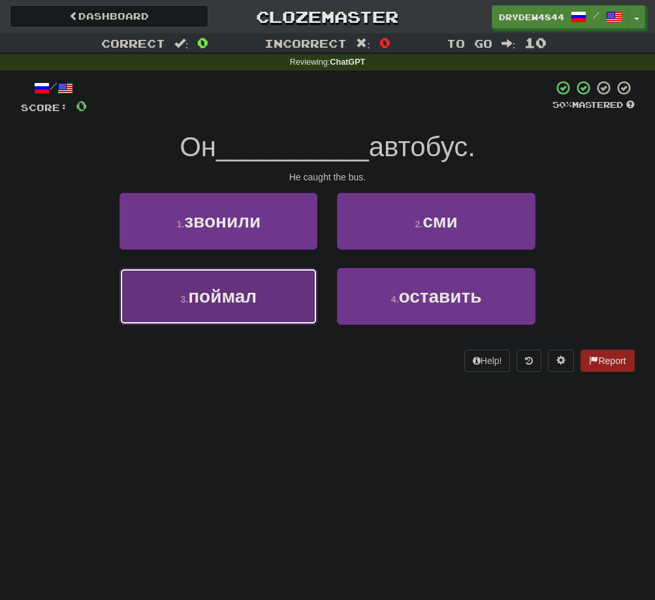
click at [223, 278] on button "3 . поймал" at bounding box center [219, 296] width 198 height 57
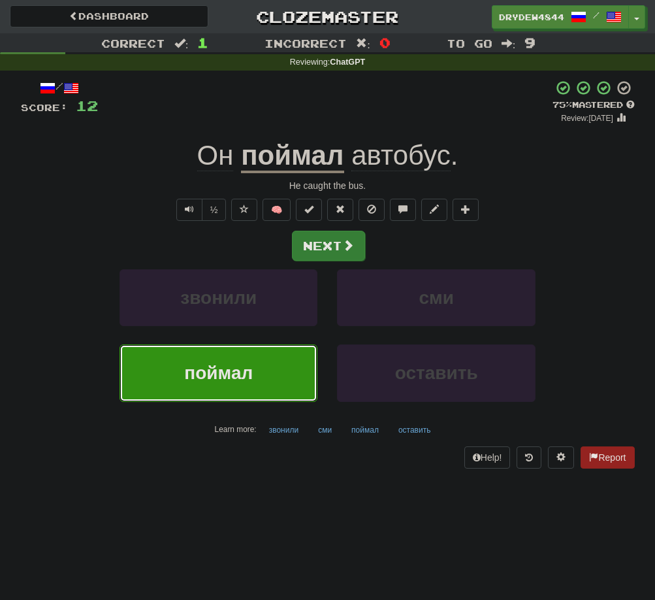
click at [348, 248] on span at bounding box center [348, 245] width 12 height 12
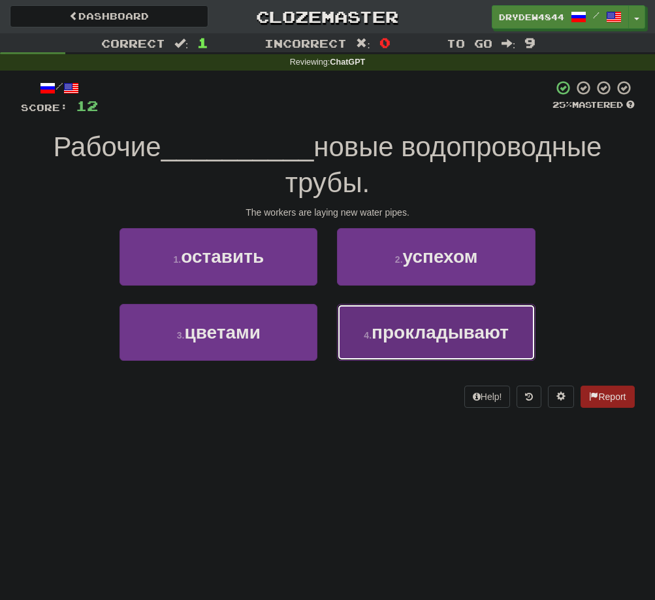
click at [415, 347] on button "4 . прокладывают" at bounding box center [436, 332] width 198 height 57
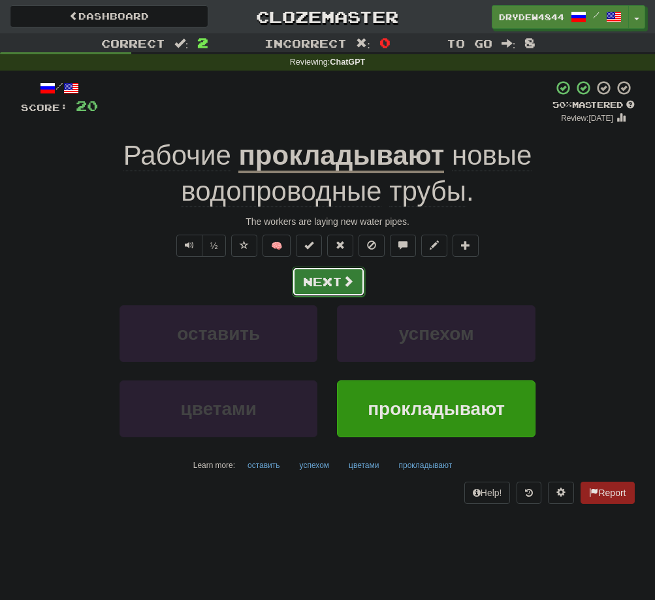
click at [331, 286] on button "Next" at bounding box center [328, 282] width 73 height 30
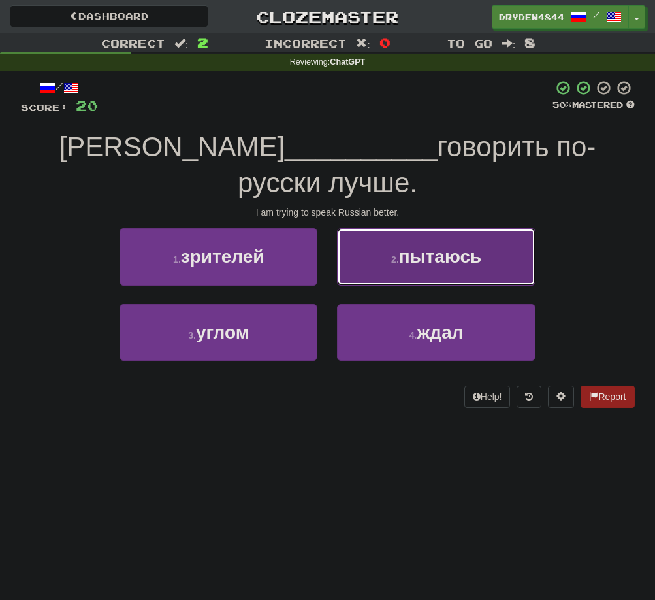
click at [410, 239] on button "2 . пытаюсь" at bounding box center [436, 256] width 198 height 57
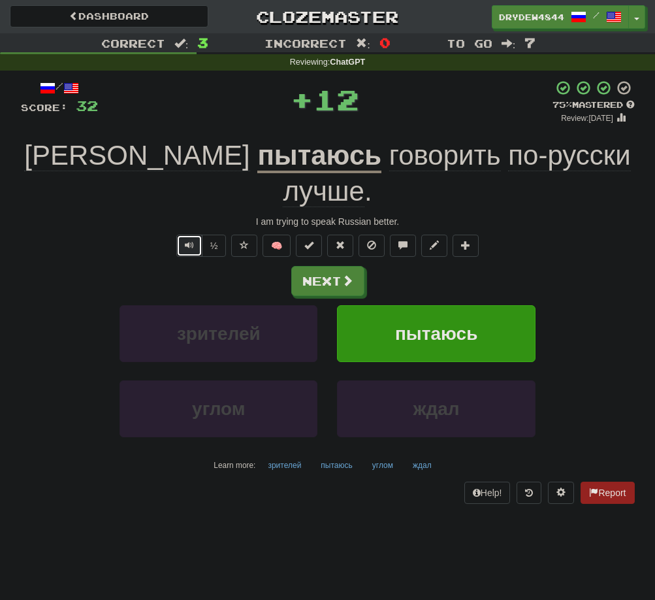
click at [195, 235] on button "Text-to-speech controls" at bounding box center [189, 246] width 26 height 22
click at [307, 267] on button "Next" at bounding box center [328, 282] width 73 height 30
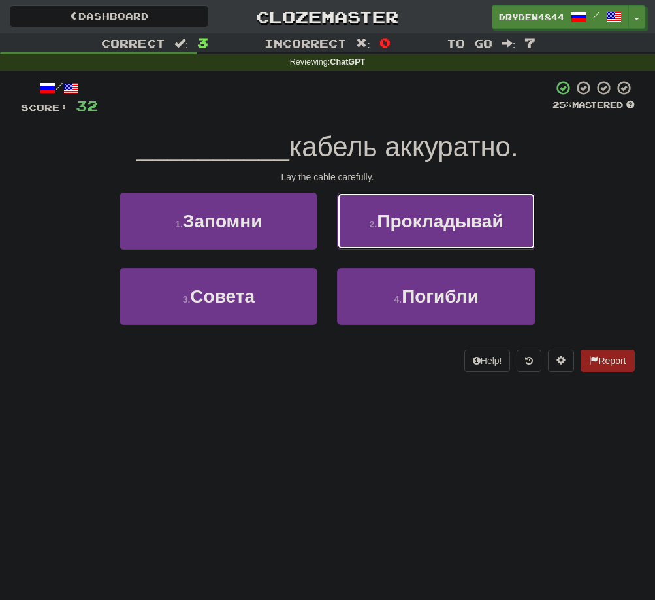
click at [371, 222] on small "2 ." at bounding box center [374, 224] width 8 height 10
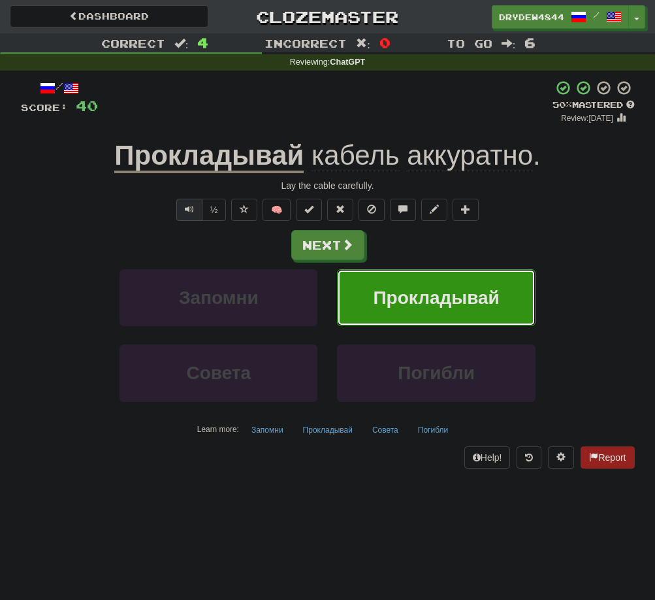
click at [189, 210] on span "Text-to-speech controls" at bounding box center [189, 208] width 9 height 9
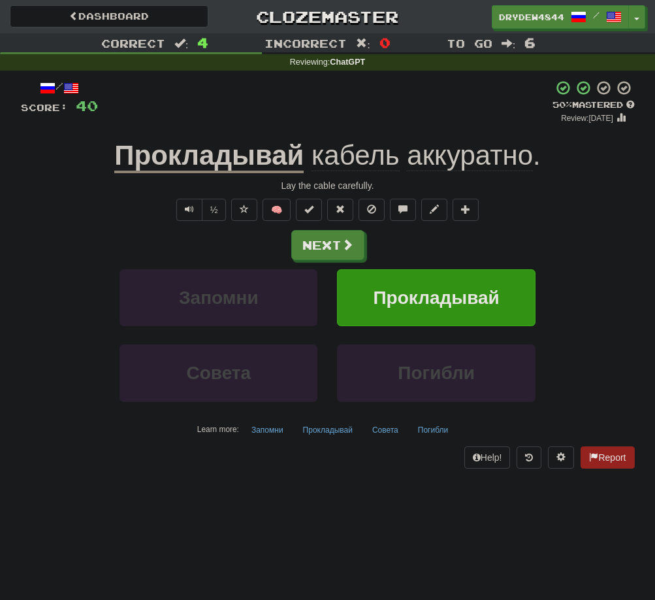
click at [200, 159] on u "Прокладывай" at bounding box center [208, 156] width 189 height 33
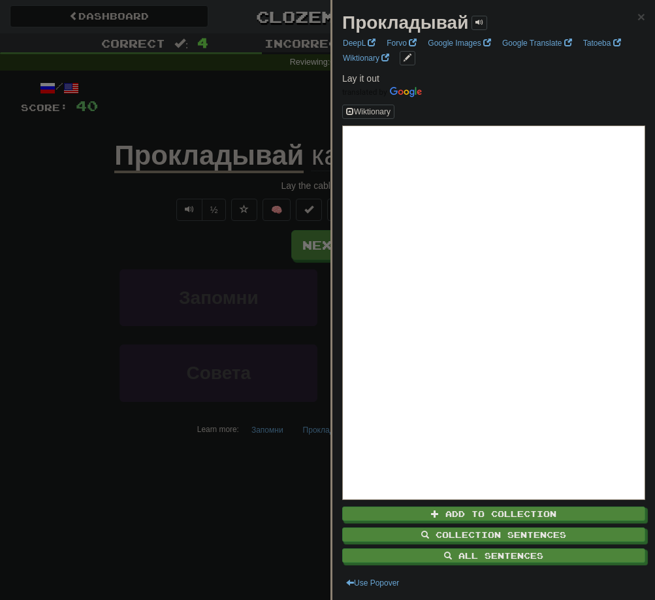
click at [387, 30] on strong "Прокладывай" at bounding box center [405, 22] width 126 height 20
copy strong "Прокладывай"
